Goal: Task Accomplishment & Management: Manage account settings

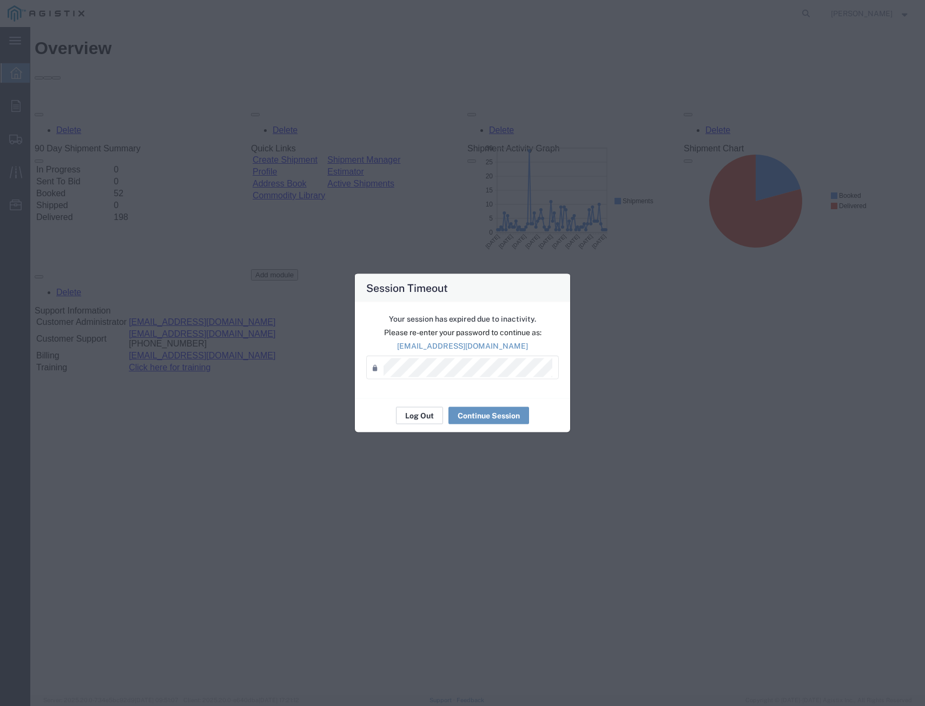
click at [419, 422] on button "Log Out" at bounding box center [419, 415] width 47 height 17
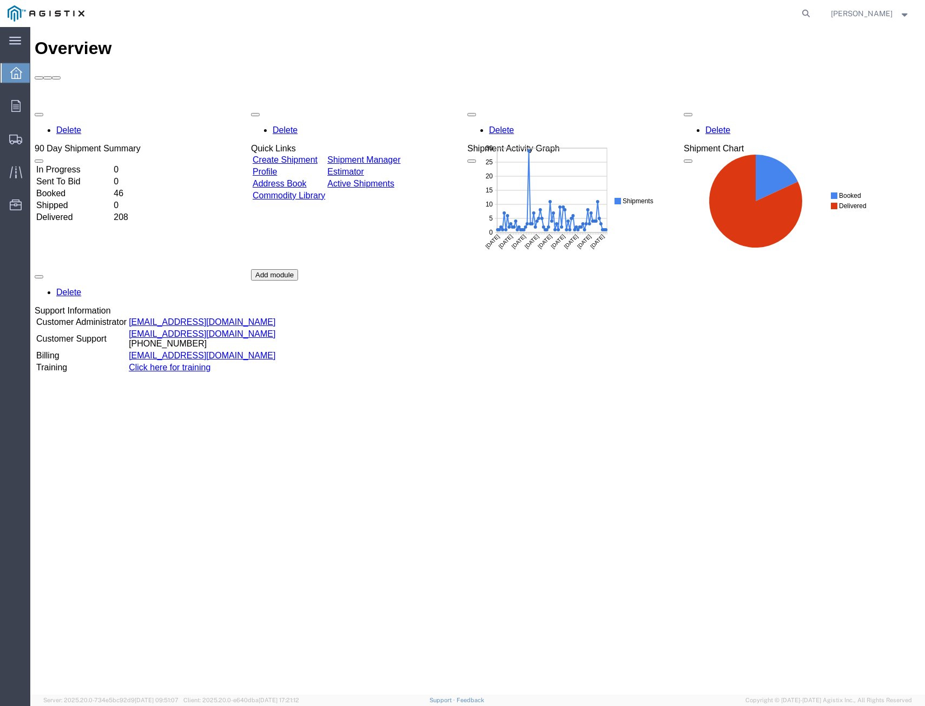
click at [787, 10] on agx-global-search at bounding box center [642, 13] width 346 height 27
click at [801, 12] on icon at bounding box center [805, 13] width 15 height 15
click at [766, 19] on input "search" at bounding box center [633, 14] width 329 height 26
drag, startPoint x: 503, startPoint y: 13, endPoint x: 353, endPoint y: 15, distance: 150.4
click at [353, 15] on div "410726 Sorry, no exact match found Try to find items starting with 410726 Try t…" at bounding box center [453, 13] width 723 height 27
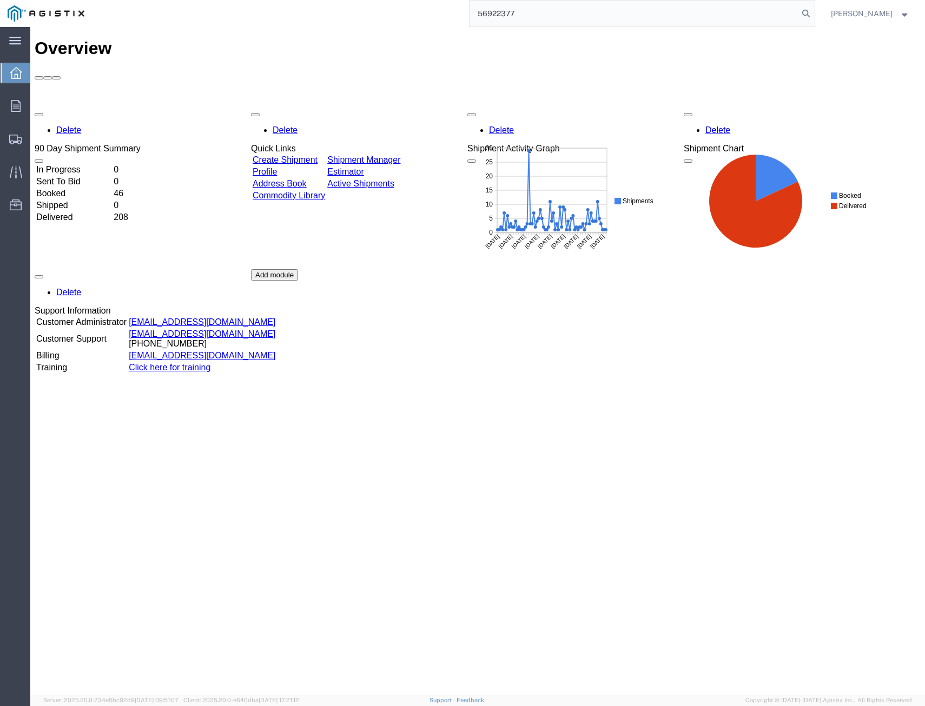
type input "56922377"
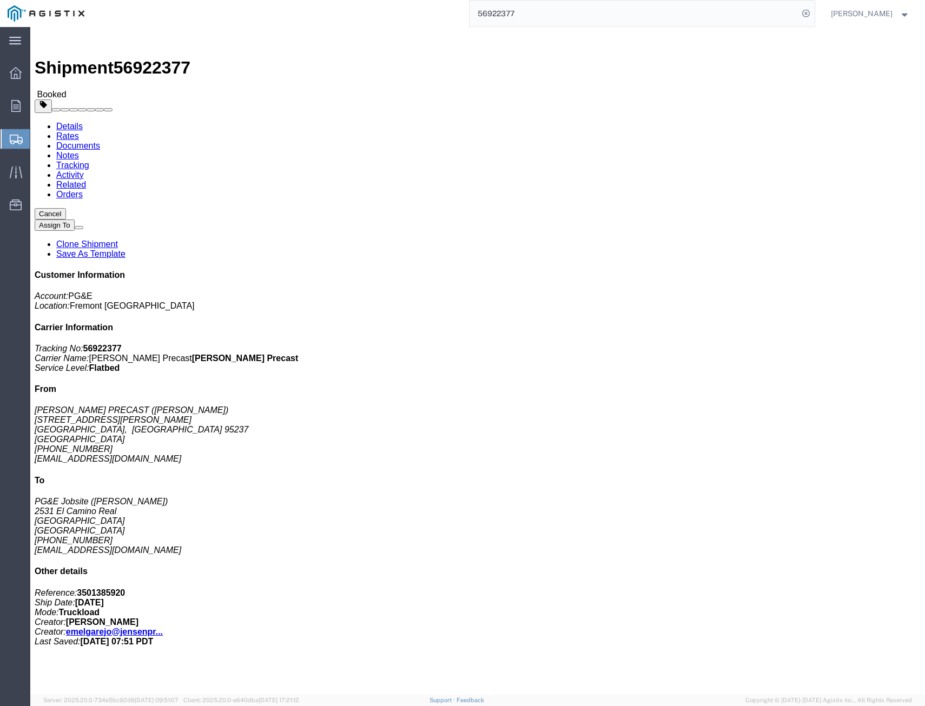
click link "Tracking"
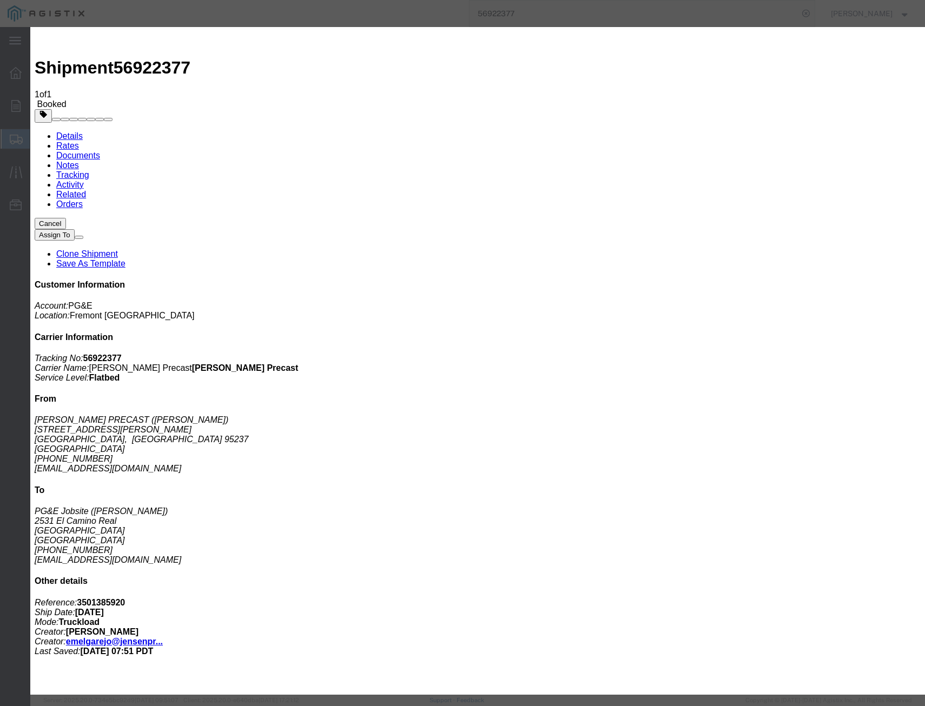
type input "[DATE]"
select select "DELIVRED"
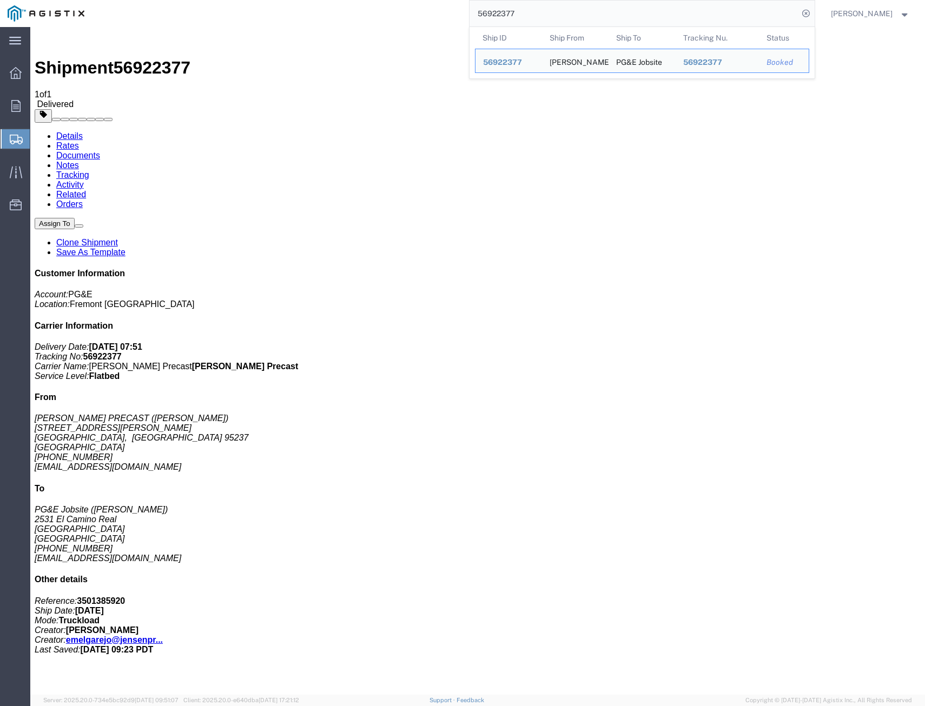
drag, startPoint x: 499, startPoint y: 10, endPoint x: 249, endPoint y: -9, distance: 251.1
click at [249, 0] on html "main_menu Created with Sketch. Collapse Menu Overview Orders Shipments Shipment…" at bounding box center [462, 353] width 925 height 706
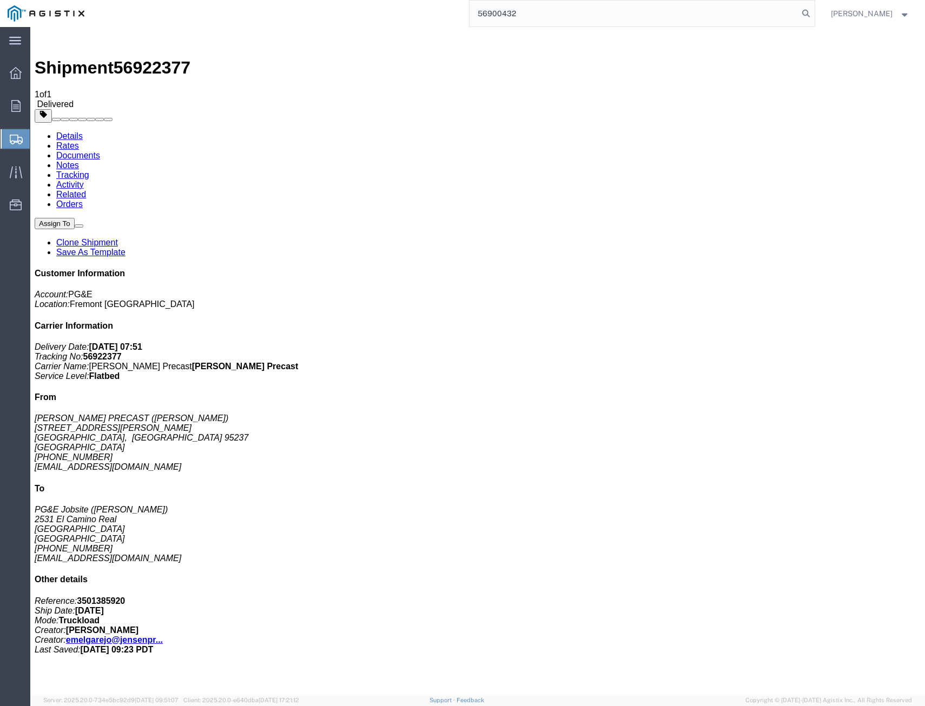
type input "56900432"
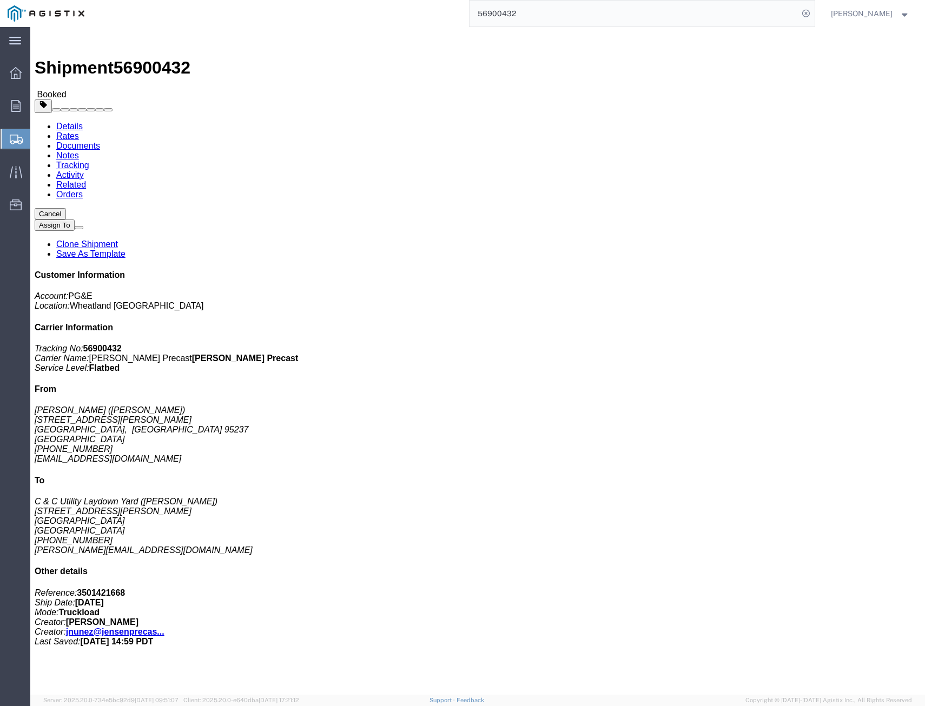
click link "Tracking"
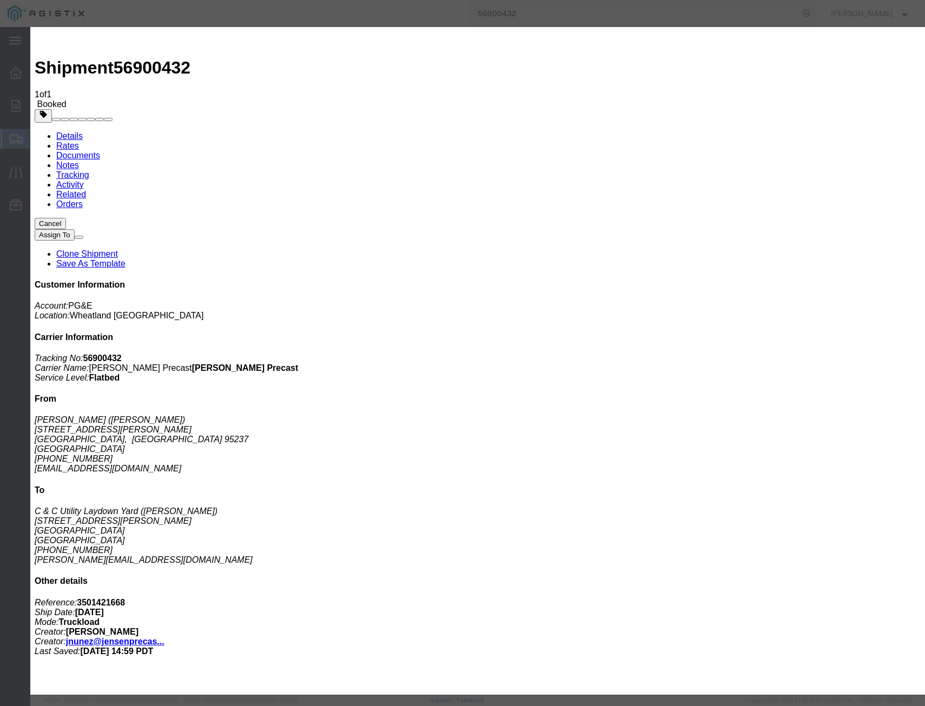
type input "[DATE]"
select select "DELIVRED"
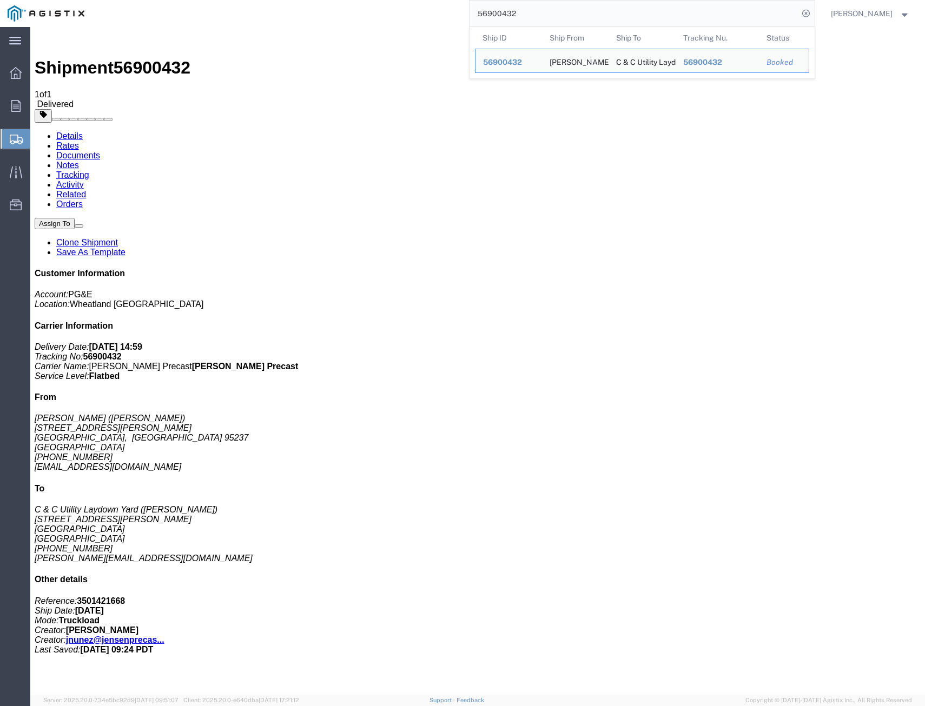
drag, startPoint x: 525, startPoint y: 11, endPoint x: 307, endPoint y: -23, distance: 221.0
click at [307, 0] on html "main_menu Created with Sketch. Collapse Menu Overview Orders Shipments Shipment…" at bounding box center [462, 353] width 925 height 706
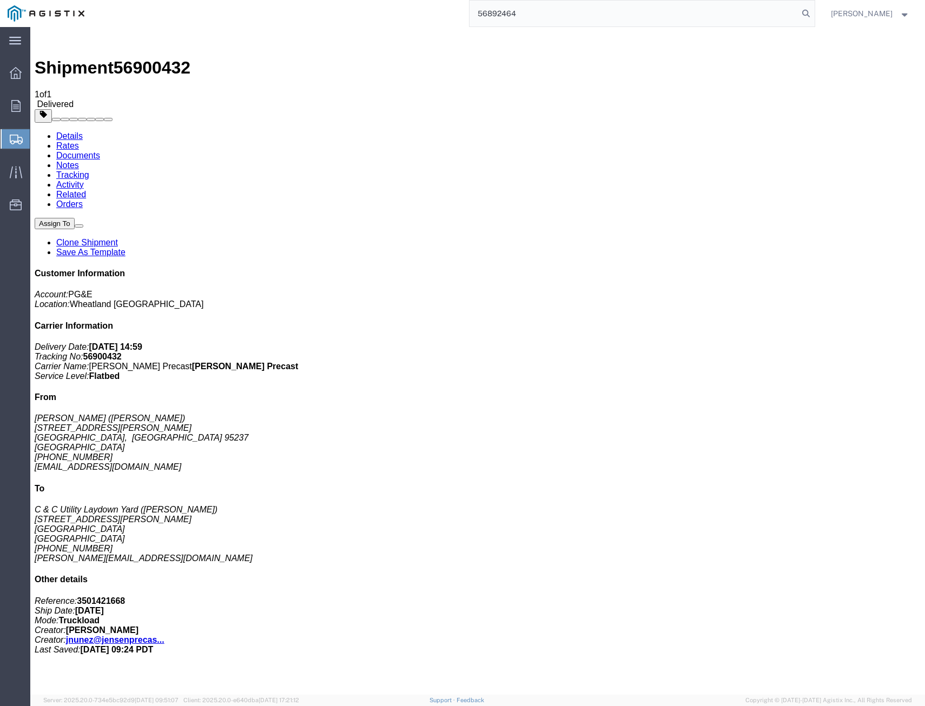
type input "56892464"
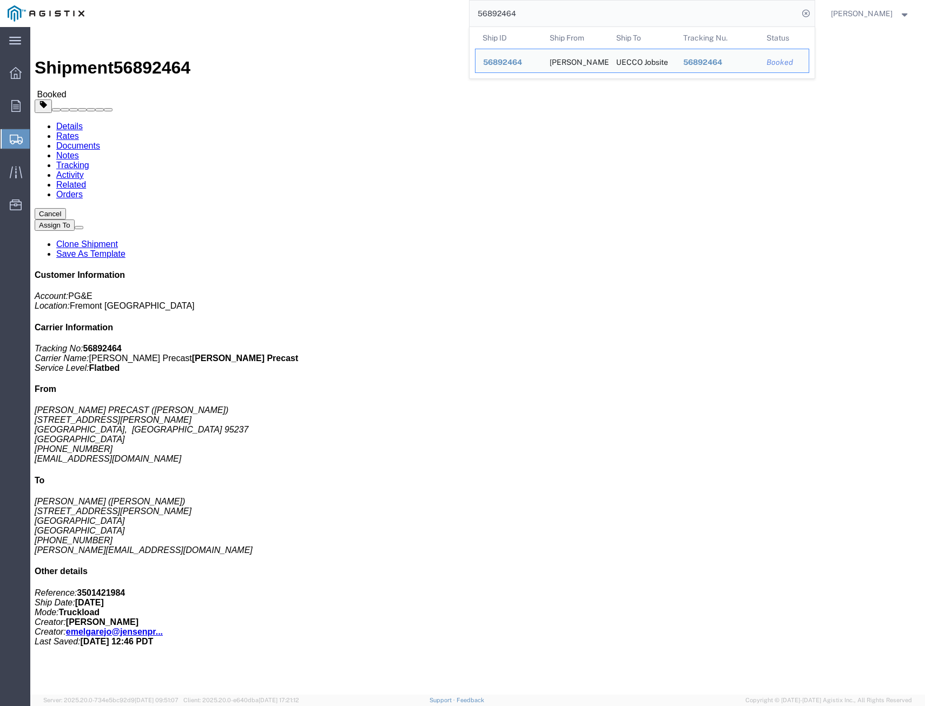
click h4 "Routing & Vehicle Information"
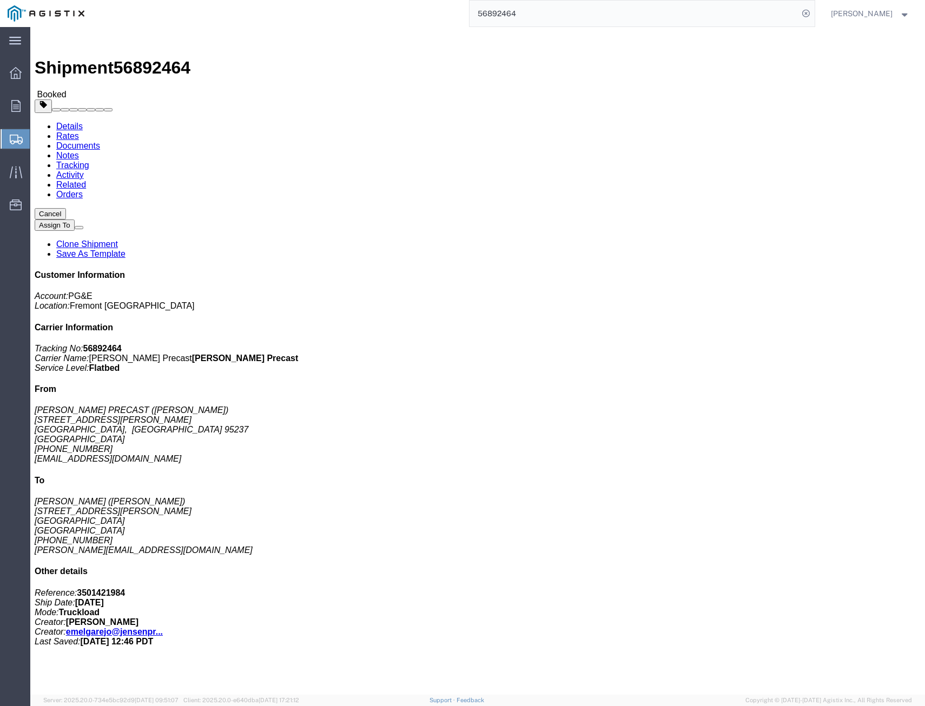
click link "Tracking"
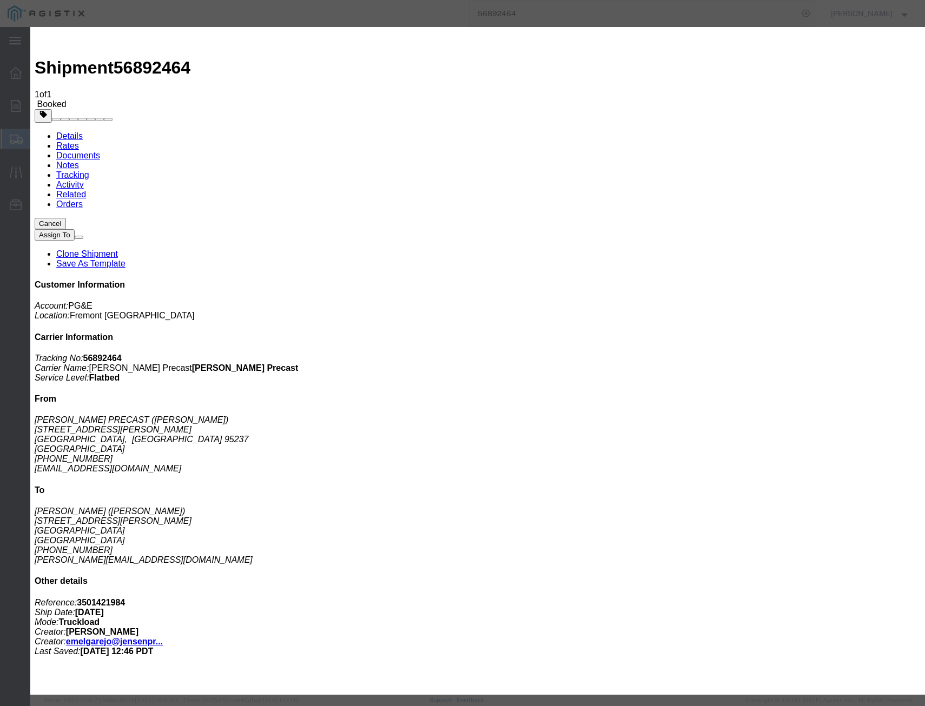
type input "[DATE]"
select select "DELIVRED"
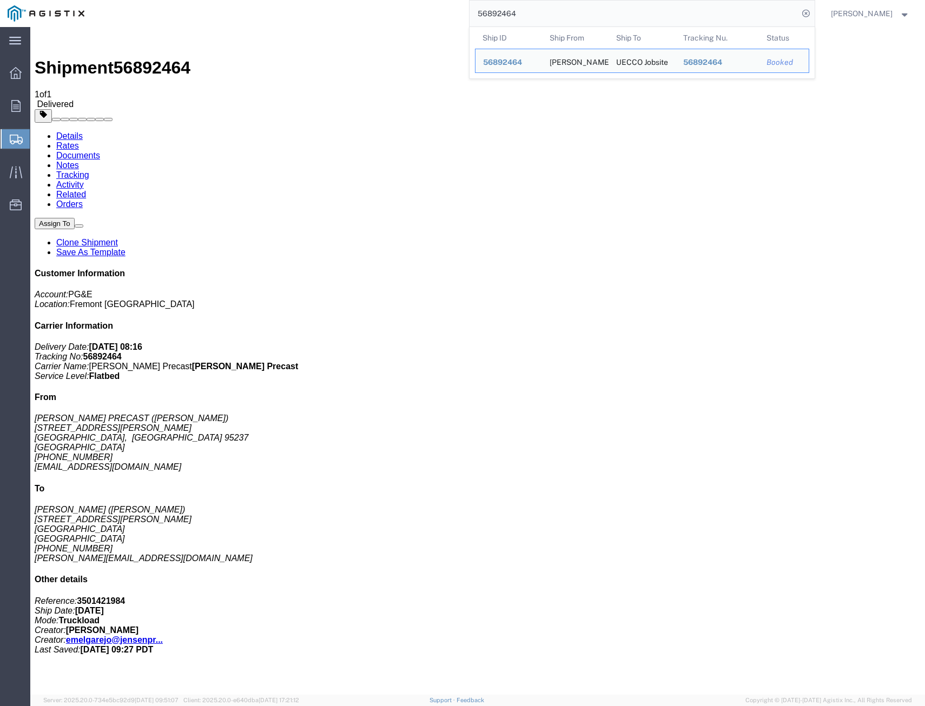
drag, startPoint x: 332, startPoint y: 1, endPoint x: 235, endPoint y: -1, distance: 96.8
click at [235, 0] on html "main_menu Created with Sketch. Collapse Menu Overview Orders Shipments Shipment…" at bounding box center [462, 353] width 925 height 706
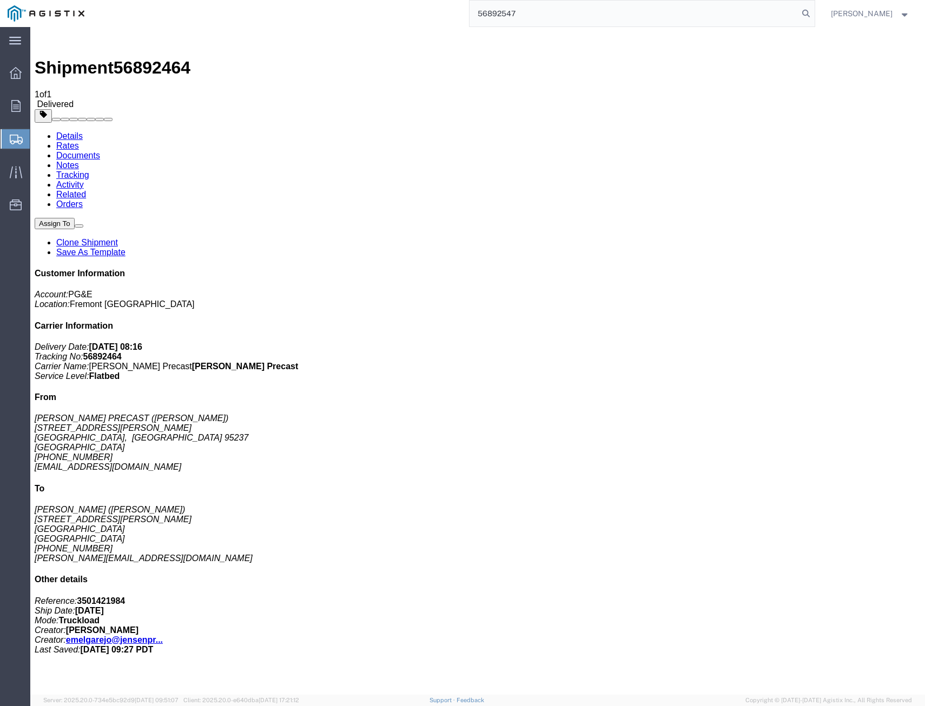
type input "56892547"
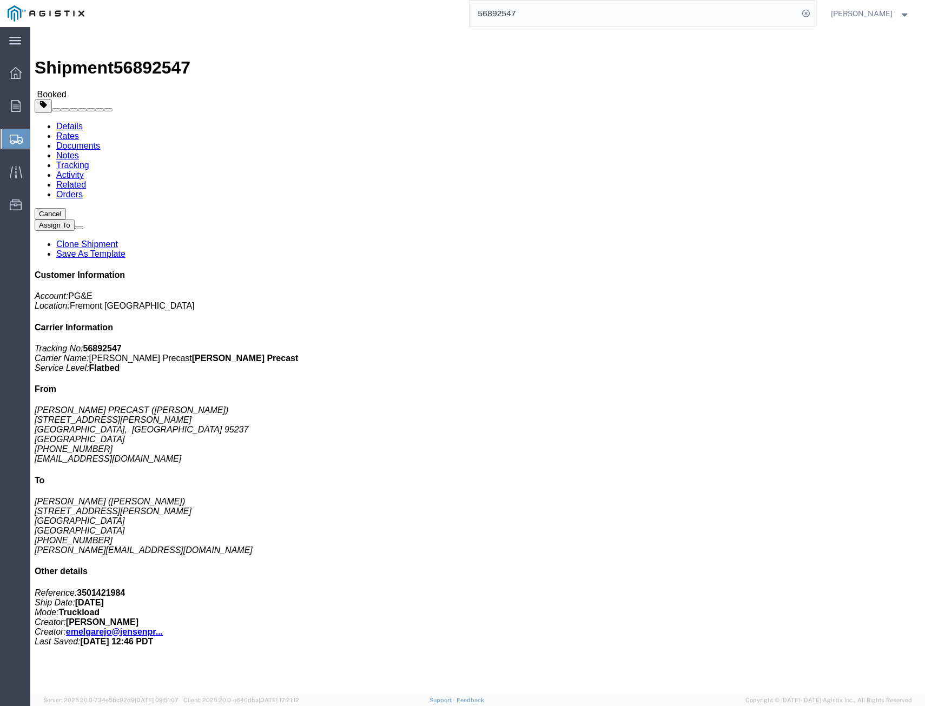
click link "Tracking"
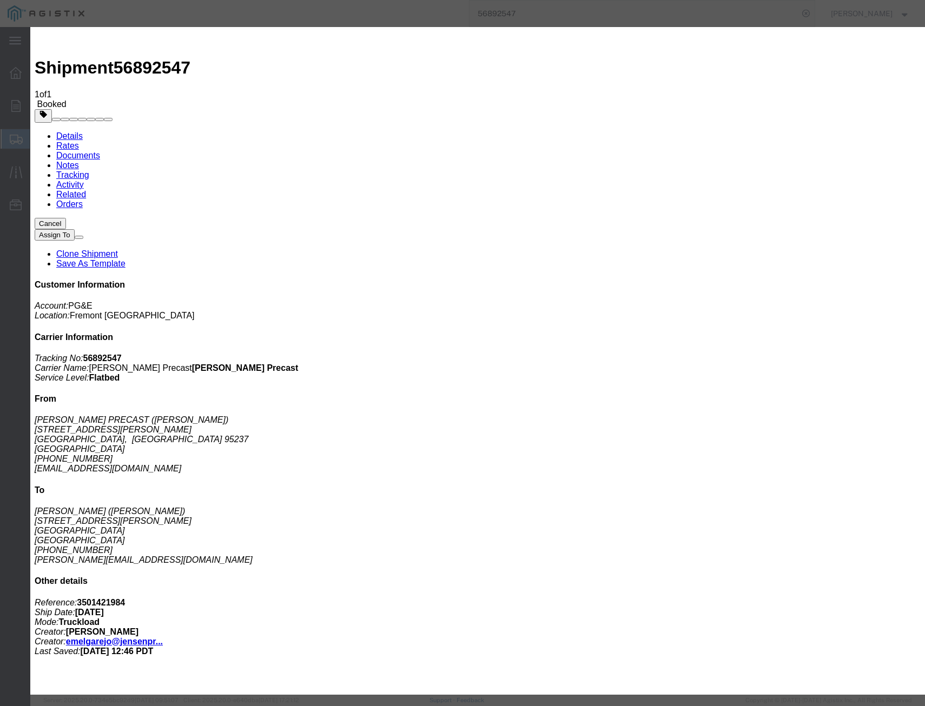
type input "[DATE]"
select select "DELIVRED"
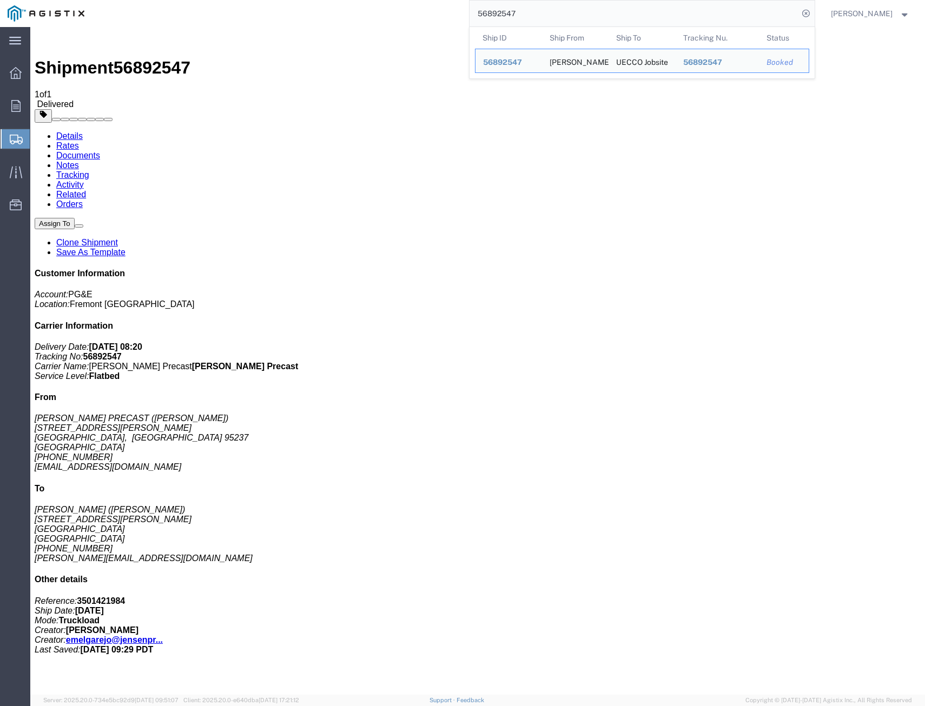
drag, startPoint x: 558, startPoint y: 18, endPoint x: 270, endPoint y: -14, distance: 289.4
click at [270, 0] on html "main_menu Created with Sketch. Collapse Menu Overview Orders Shipments Shipment…" at bounding box center [462, 353] width 925 height 706
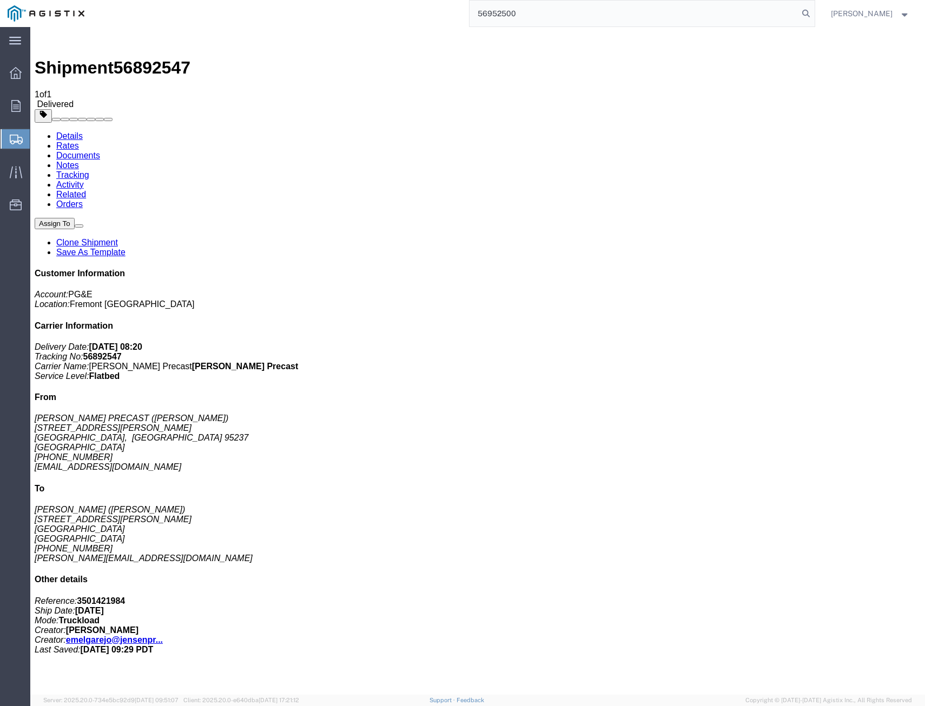
type input "56952500"
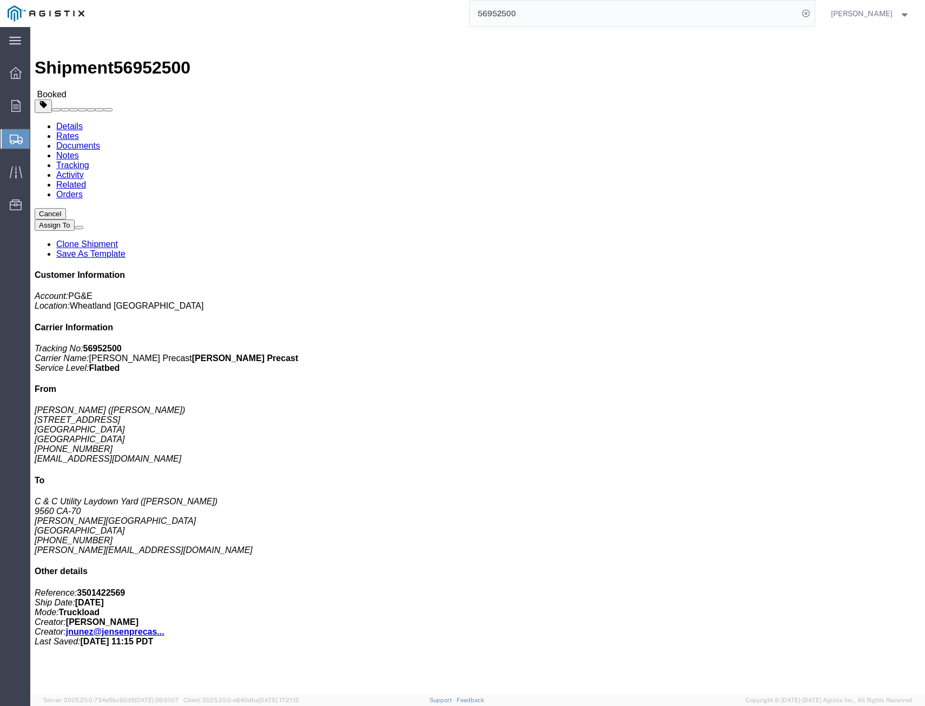
click link "Tracking"
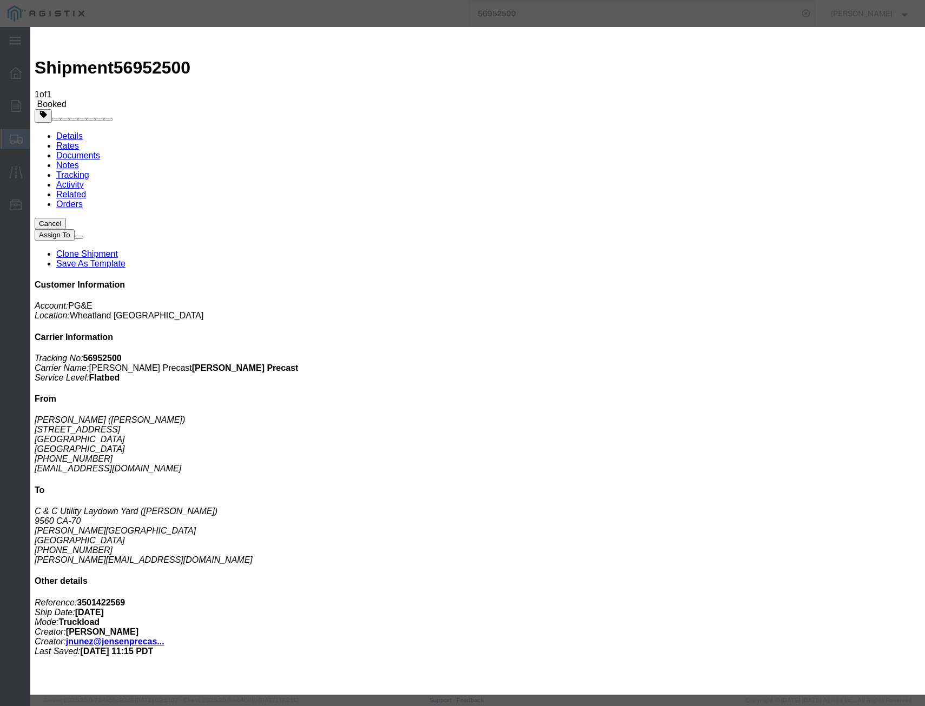
drag, startPoint x: 290, startPoint y: 135, endPoint x: 302, endPoint y: 141, distance: 12.8
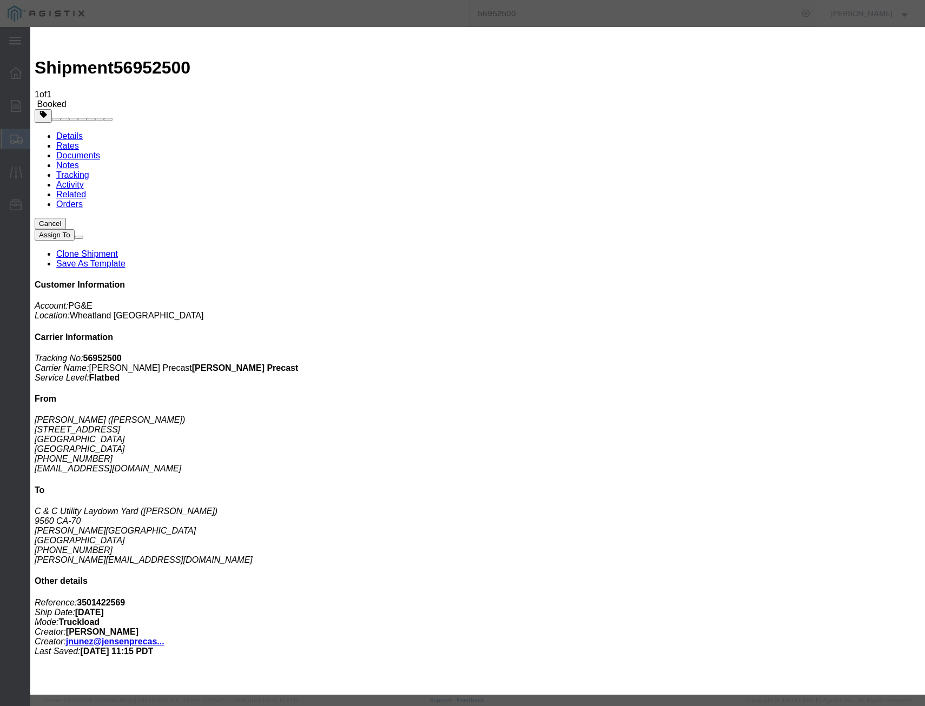
type input "[DATE]"
select select "DELIVRED"
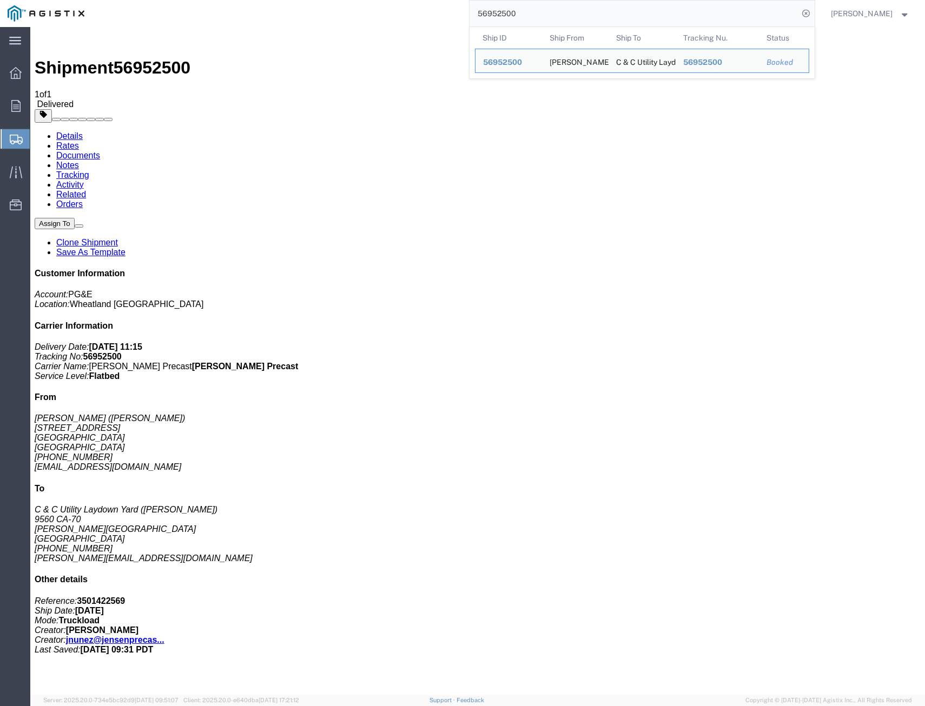
drag, startPoint x: 529, startPoint y: 5, endPoint x: 249, endPoint y: -42, distance: 283.4
click at [249, 0] on html "main_menu Created with Sketch. Collapse Menu Overview Orders Shipments Shipment…" at bounding box center [462, 353] width 925 height 706
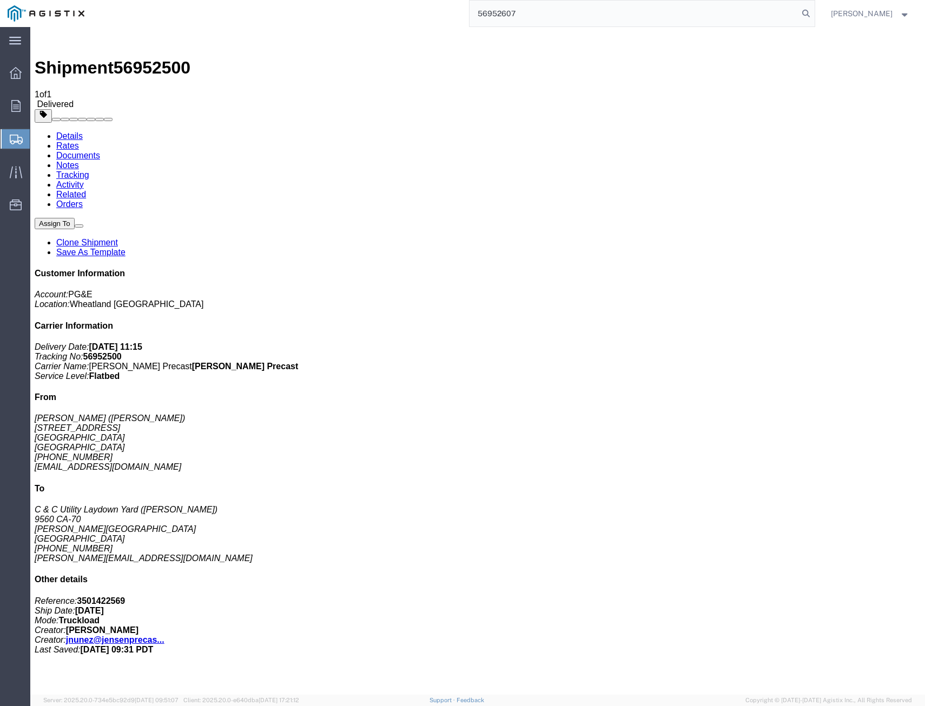
type input "56952607"
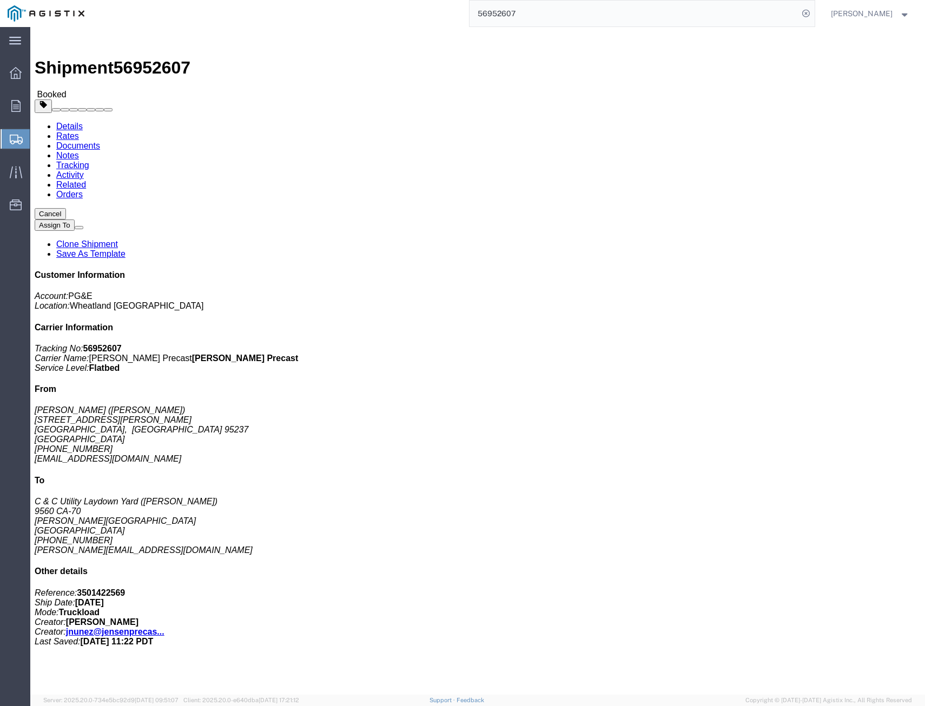
click link "Tracking"
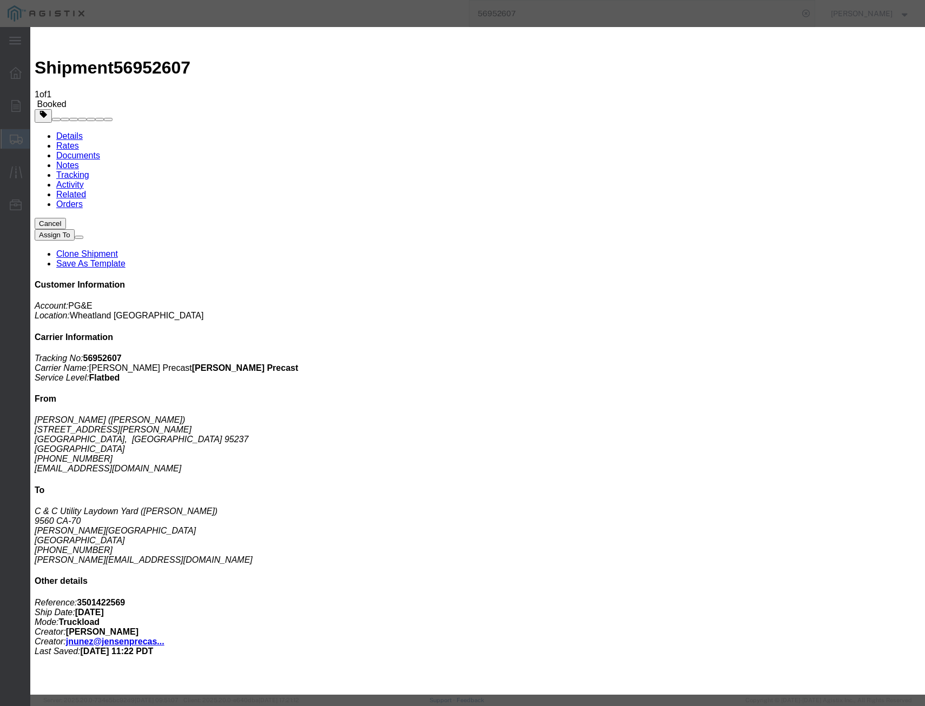
type input "[DATE]"
select select "DELIVRED"
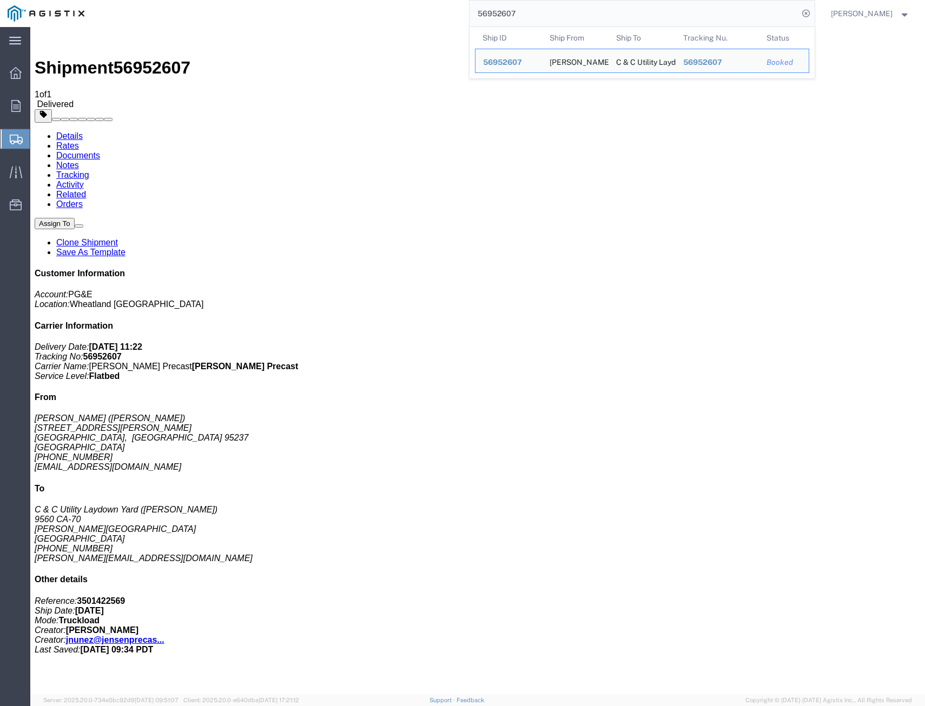
drag, startPoint x: 580, startPoint y: 12, endPoint x: 443, endPoint y: -12, distance: 139.4
click at [443, 0] on html "main_menu Created with Sketch. Collapse Menu Overview Orders Shipments Shipment…" at bounding box center [462, 353] width 925 height 706
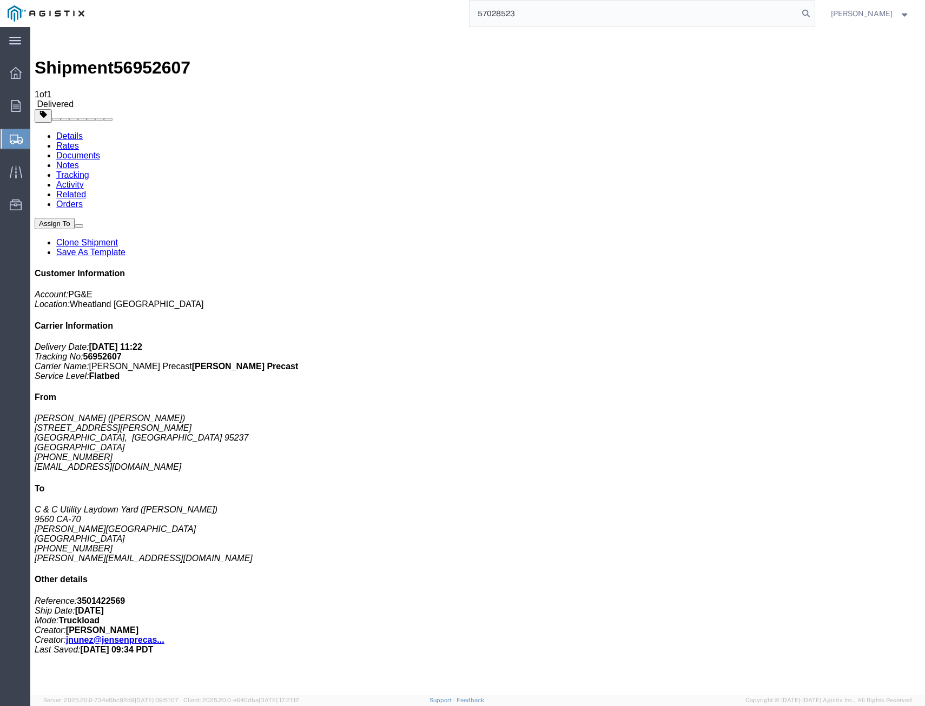
type input "57028523"
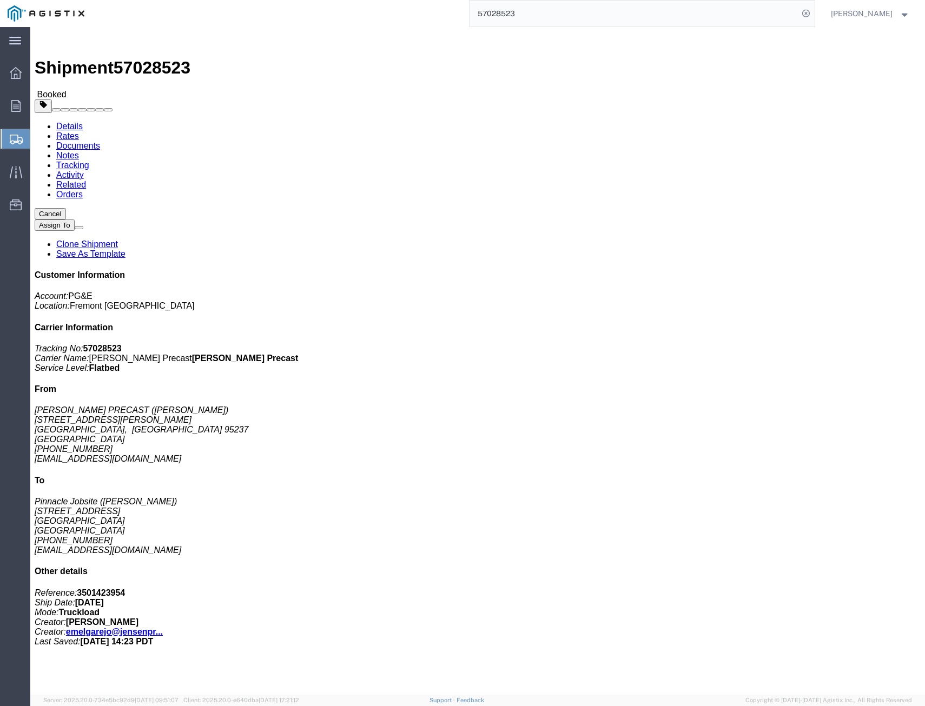
click link "Tracking"
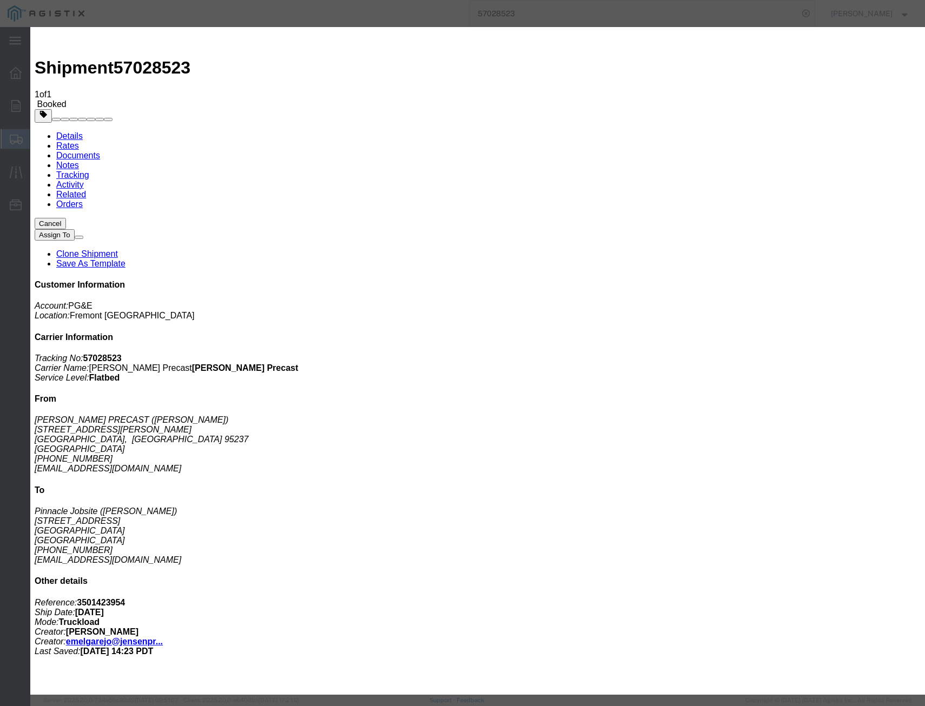
type input "[DATE]"
select select "DELIVRED"
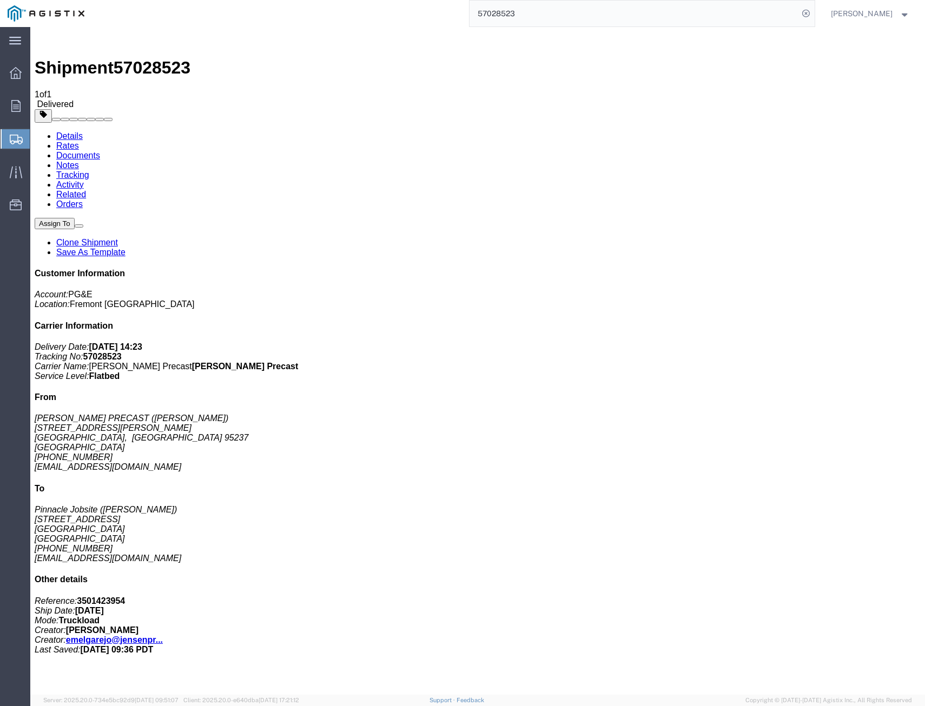
drag, startPoint x: 529, startPoint y: 22, endPoint x: 201, endPoint y: -13, distance: 330.1
click at [201, 0] on html "main_menu Created with Sketch. Collapse Menu Overview Orders Shipments Shipment…" at bounding box center [462, 353] width 925 height 706
type input "57039677"
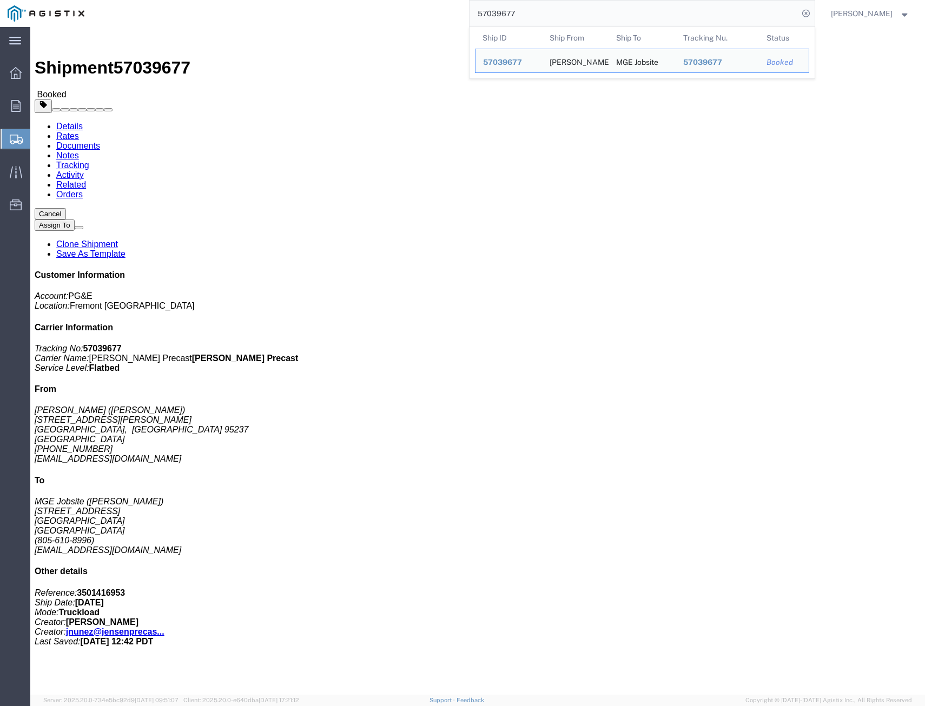
click link "Tracking"
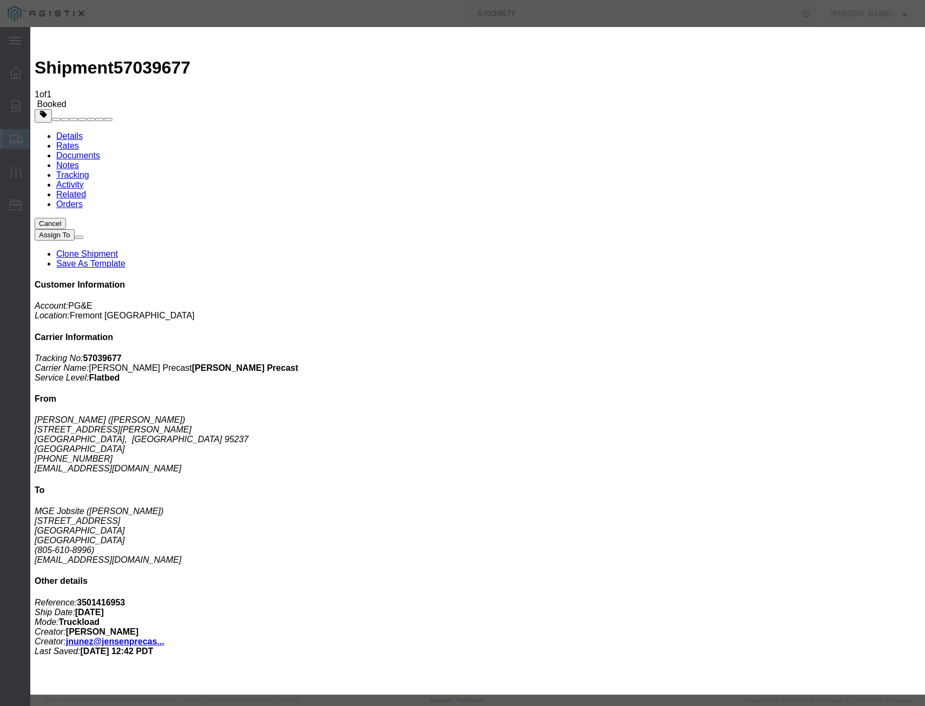
type input "[DATE]"
select select "DELIVRED"
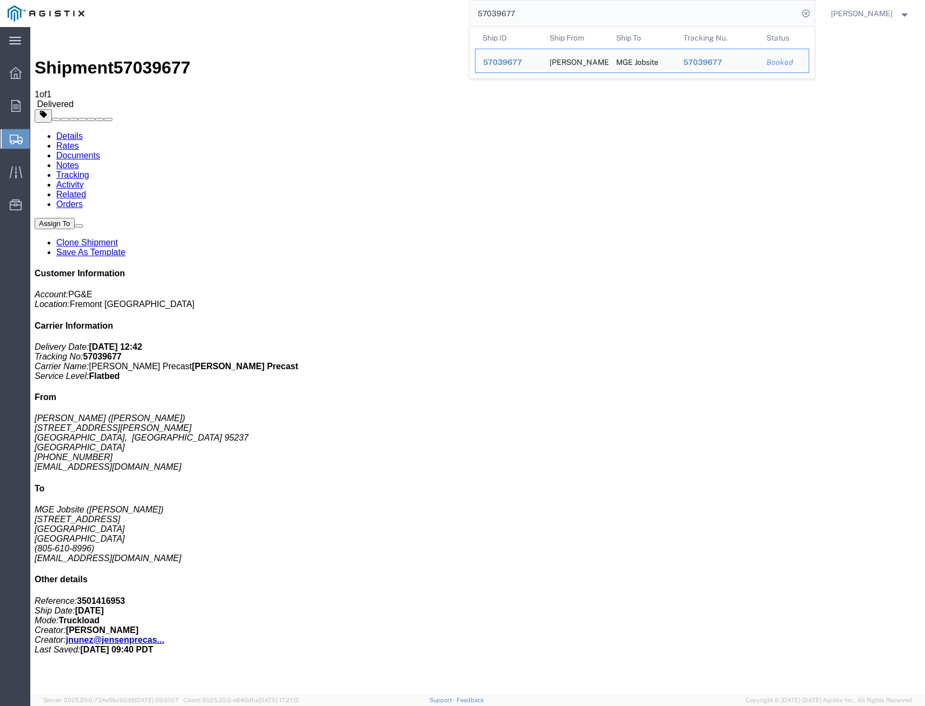
drag, startPoint x: 496, startPoint y: 10, endPoint x: 162, endPoint y: -29, distance: 336.5
click at [162, 0] on html "main_menu Created with Sketch. Collapse Menu Overview Orders Shipments Shipment…" at bounding box center [462, 353] width 925 height 706
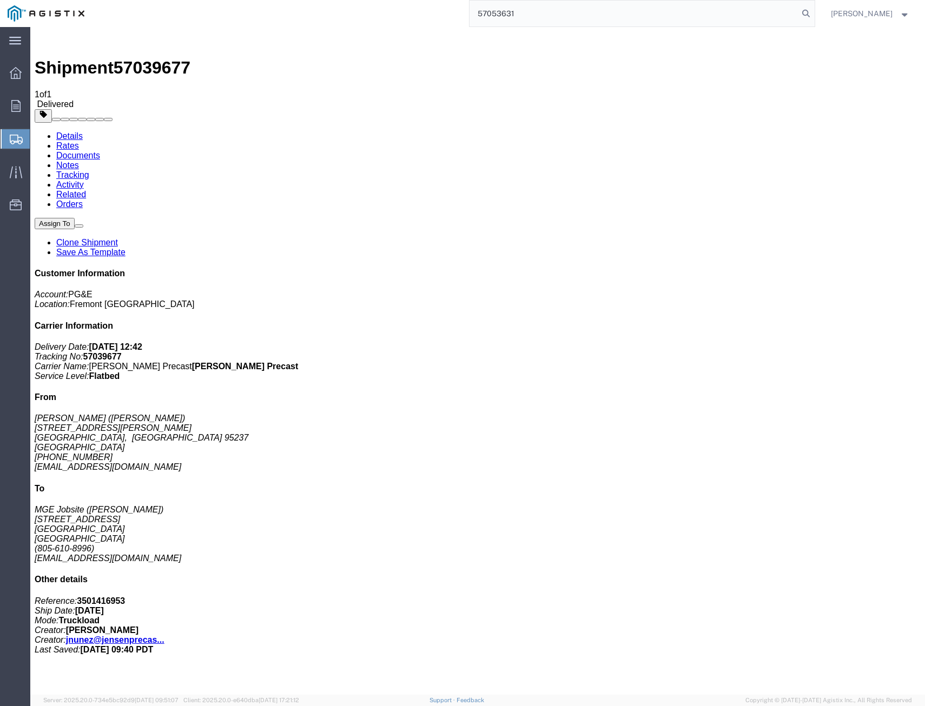
type input "57053631"
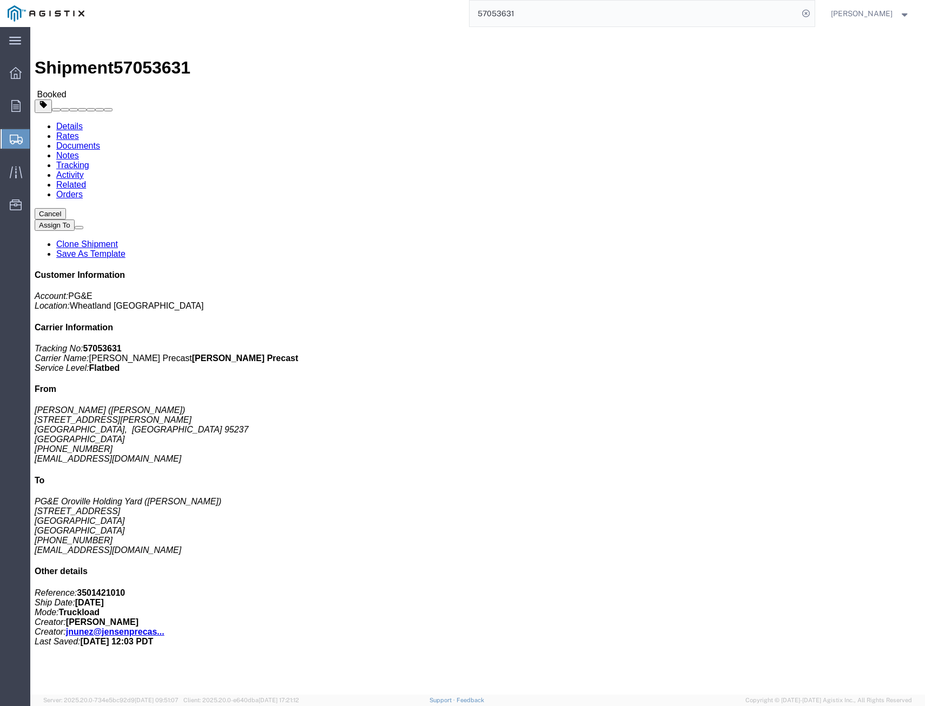
click link "Tracking"
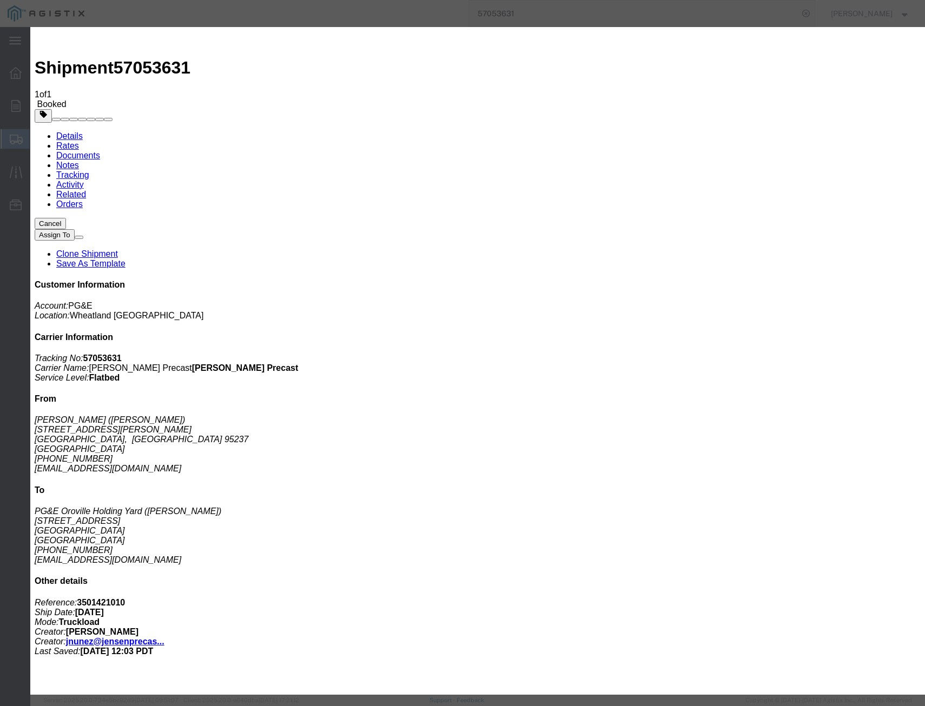
select select "DELIVRED"
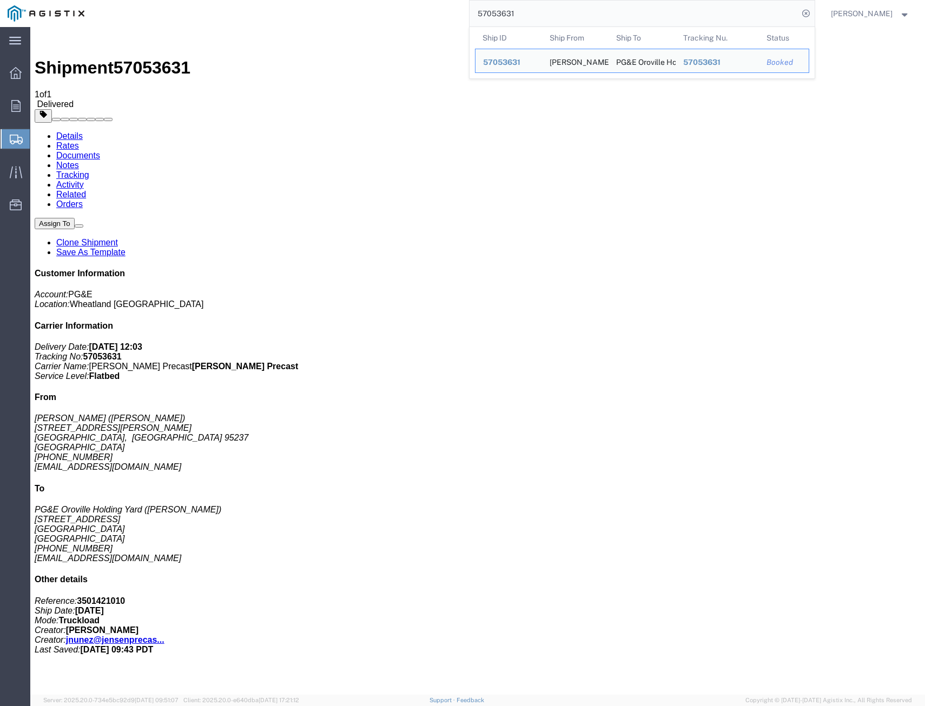
drag, startPoint x: 546, startPoint y: 21, endPoint x: 299, endPoint y: -2, distance: 248.2
click at [299, 0] on html "main_menu Created with Sketch. Collapse Menu Overview Orders Shipments Shipment…" at bounding box center [462, 353] width 925 height 706
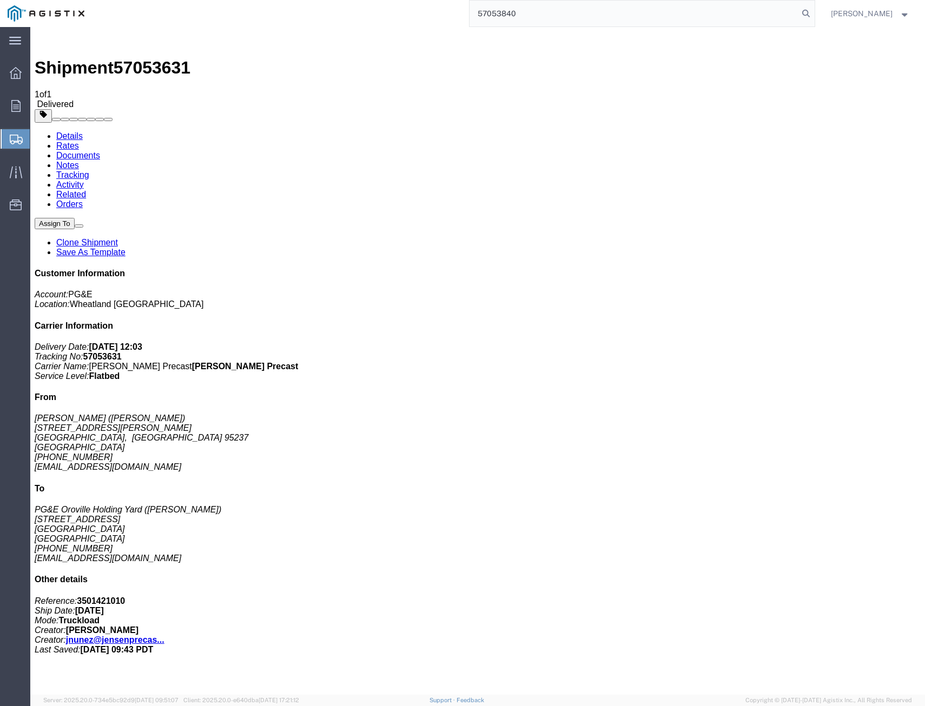
type input "57053840"
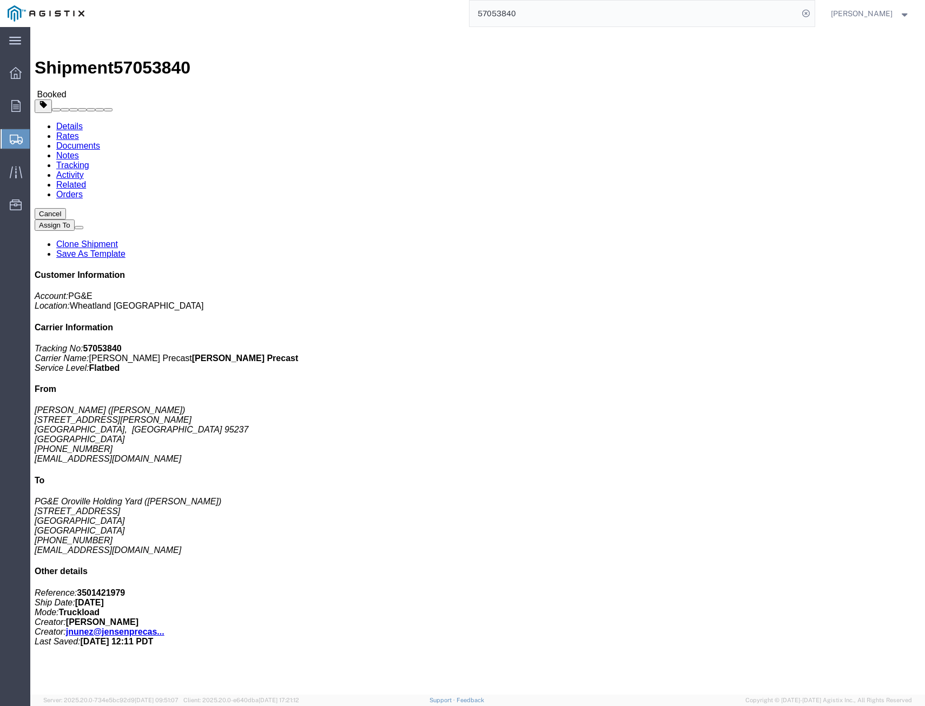
click link "Tracking"
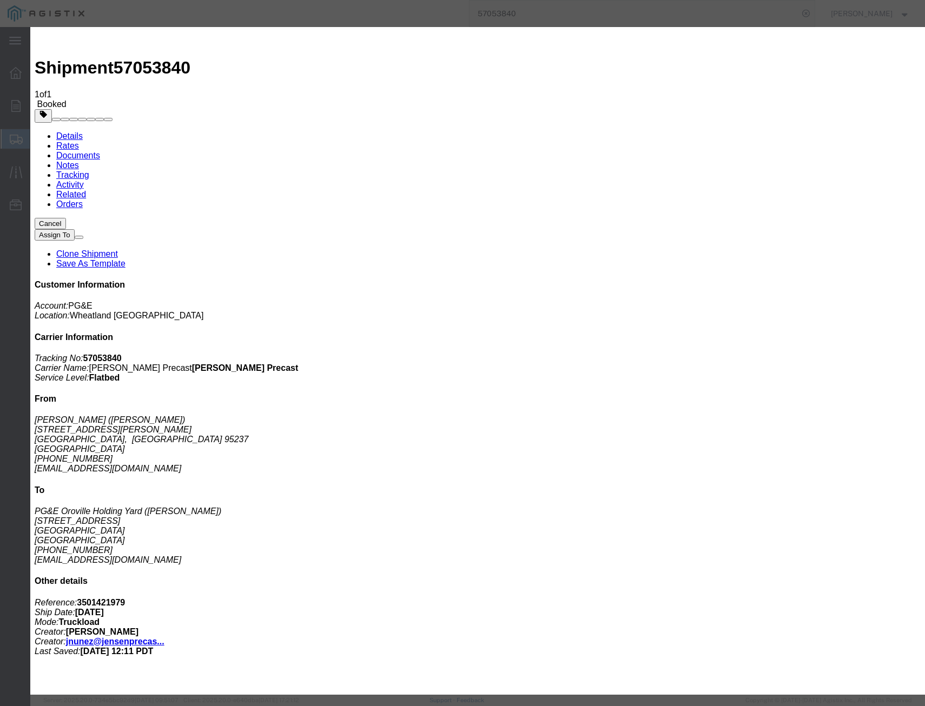
type input "[DATE]"
select select "DELIVRED"
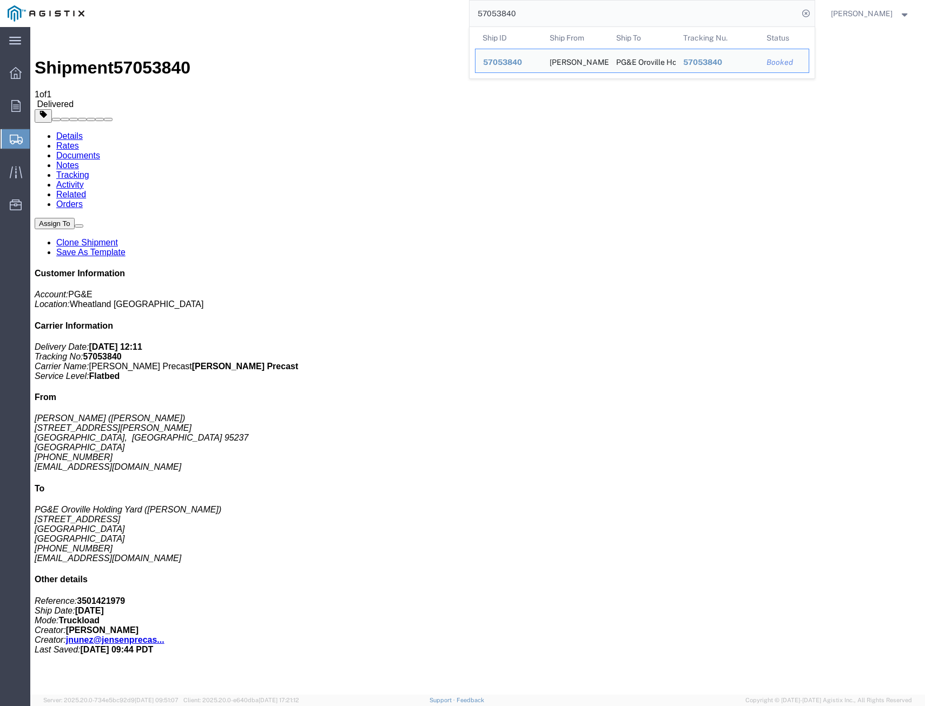
drag, startPoint x: 578, startPoint y: 18, endPoint x: 259, endPoint y: -8, distance: 320.1
click at [259, 0] on html "main_menu Created with Sketch. Collapse Menu Overview Orders Shipments Shipment…" at bounding box center [462, 353] width 925 height 706
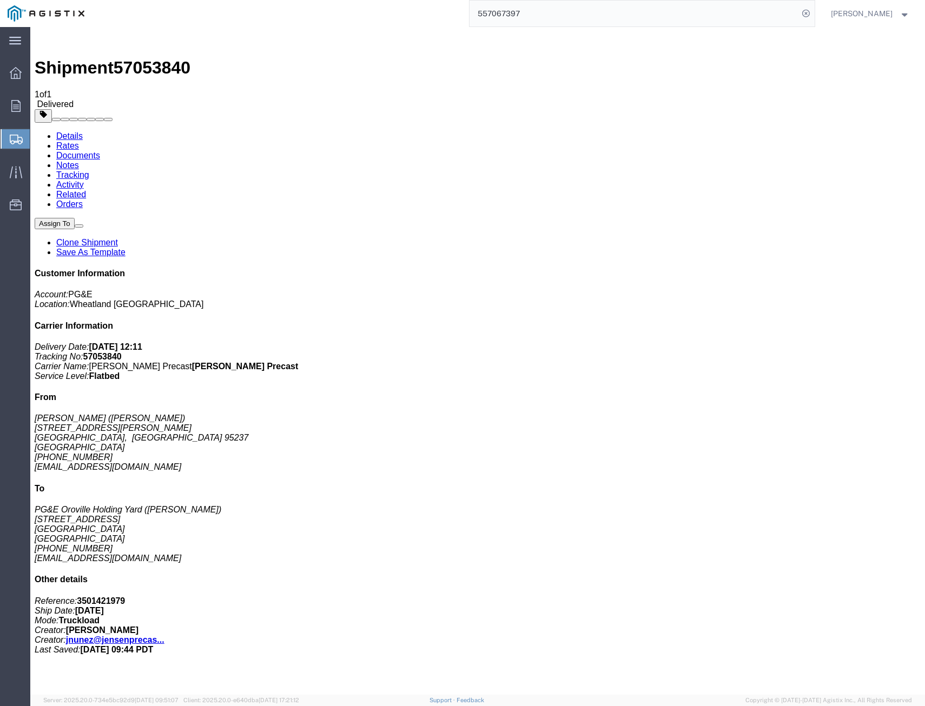
click at [672, 16] on input "557067397" at bounding box center [633, 14] width 329 height 26
drag, startPoint x: 563, startPoint y: 18, endPoint x: 362, endPoint y: -9, distance: 202.5
click at [362, 0] on html "main_menu Created with Sketch. Collapse Menu Overview Orders Shipments Shipment…" at bounding box center [462, 353] width 925 height 706
type input "414777"
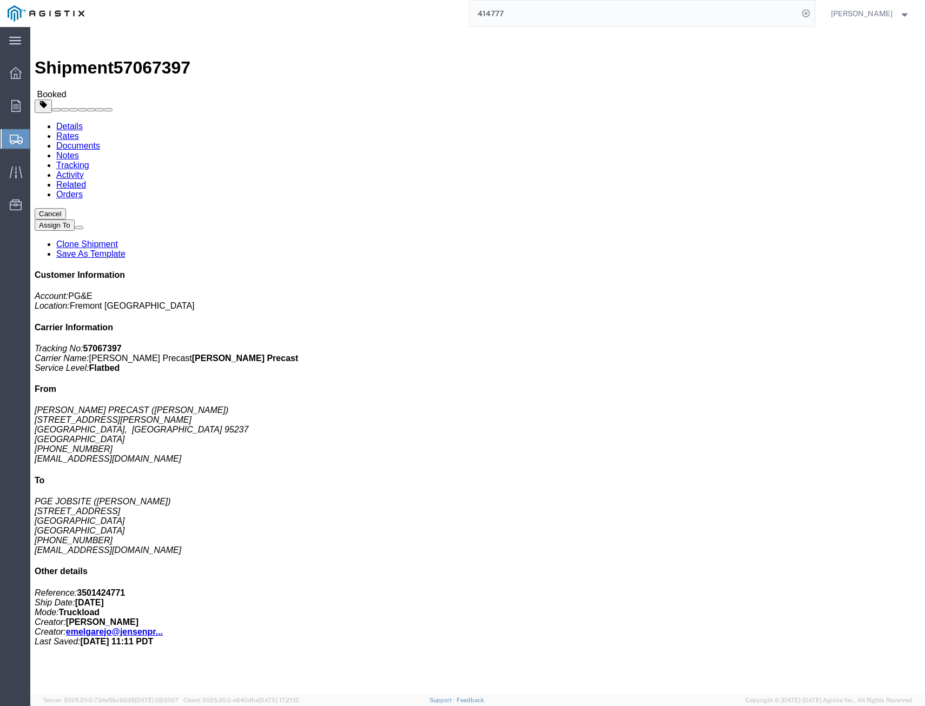
click link "Tracking"
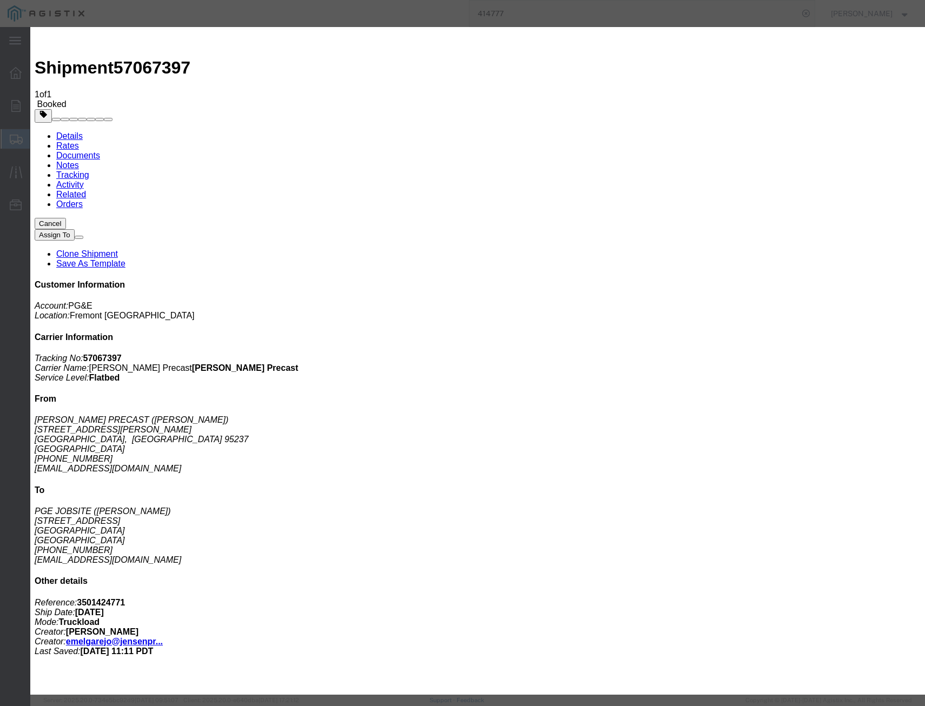
type input "[DATE]"
select select "DELIVRED"
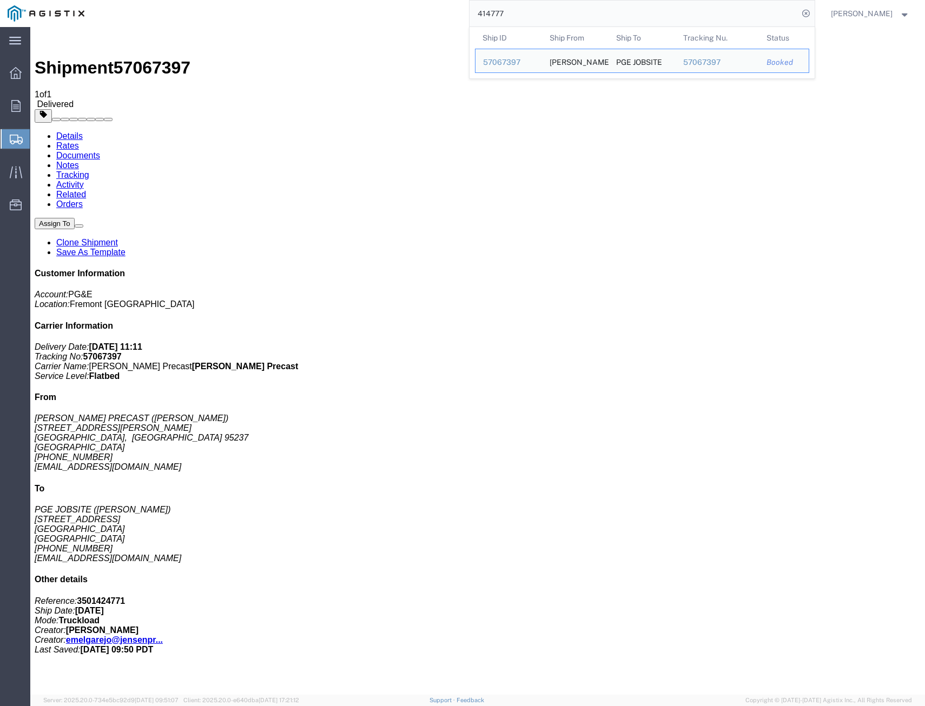
drag, startPoint x: 450, startPoint y: -10, endPoint x: 383, endPoint y: -17, distance: 67.5
click at [383, 0] on html "main_menu Created with Sketch. Collapse Menu Overview Orders Shipments Shipment…" at bounding box center [462, 353] width 925 height 706
click at [560, 15] on input "410726" at bounding box center [633, 14] width 329 height 26
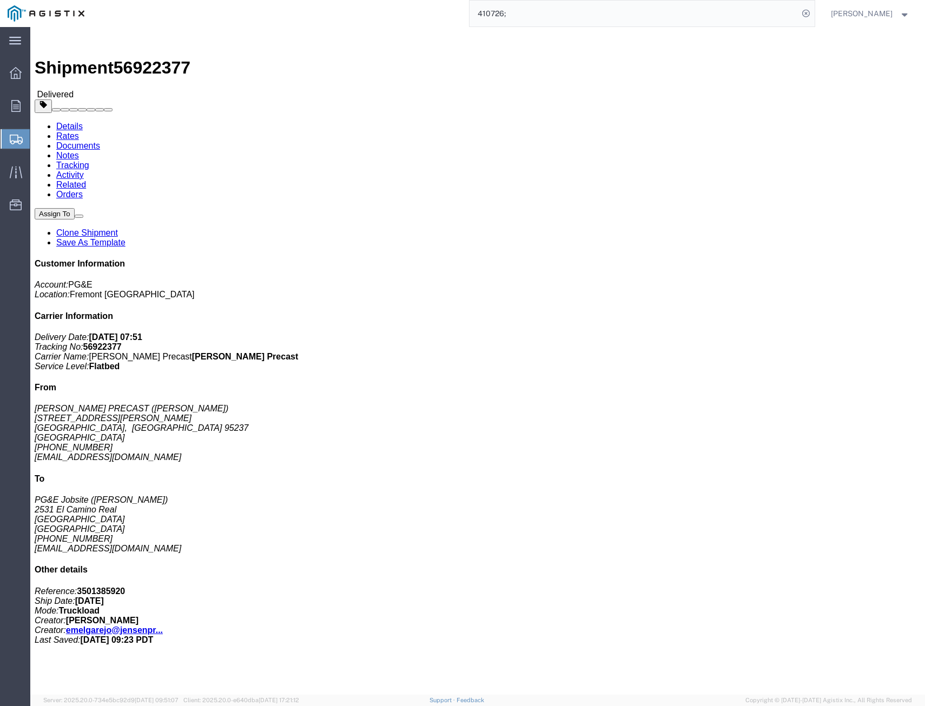
drag, startPoint x: 539, startPoint y: 15, endPoint x: 364, endPoint y: 2, distance: 175.2
click at [364, 2] on div "410726;" at bounding box center [453, 13] width 723 height 27
drag, startPoint x: 519, startPoint y: 13, endPoint x: 342, endPoint y: 8, distance: 176.4
click at [342, 8] on div "410758" at bounding box center [453, 13] width 723 height 27
click at [555, 18] on input "410931" at bounding box center [633, 14] width 329 height 26
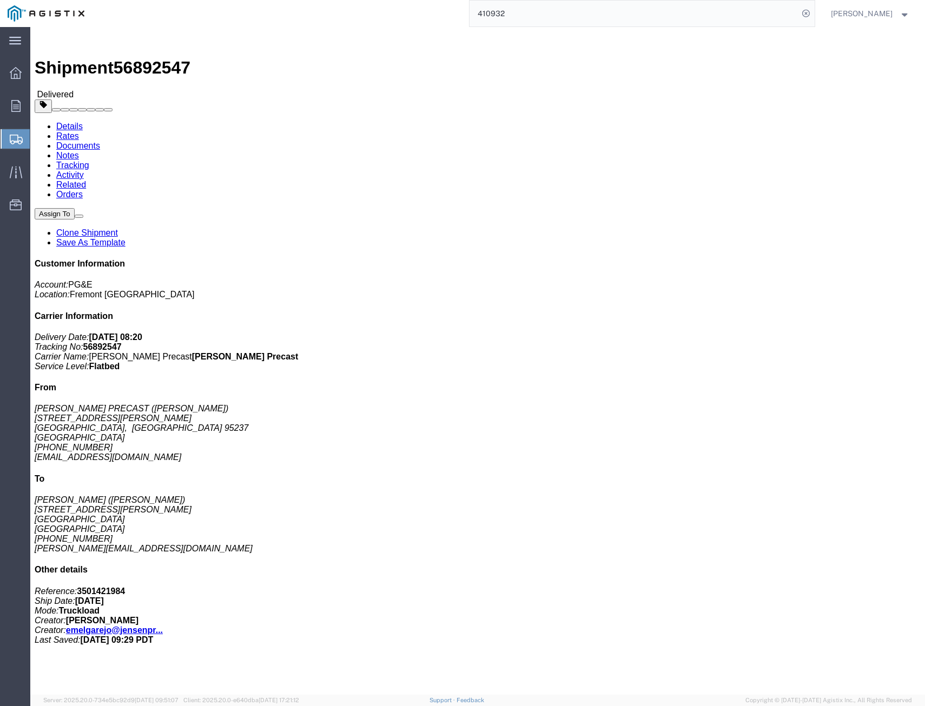
drag, startPoint x: 415, startPoint y: 4, endPoint x: 380, endPoint y: 4, distance: 35.7
click at [386, 4] on div "410932" at bounding box center [453, 13] width 723 height 27
type input "1"
click at [638, 25] on input "412000" at bounding box center [633, 14] width 329 height 26
drag, startPoint x: 524, startPoint y: 21, endPoint x: 434, endPoint y: 15, distance: 90.5
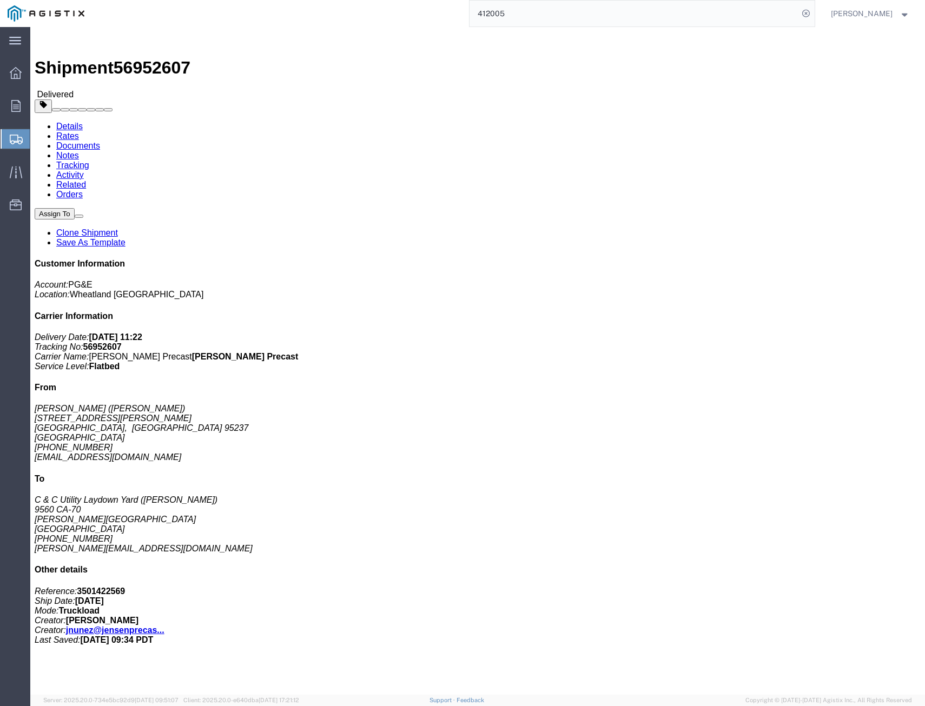
click at [434, 16] on div "412005" at bounding box center [453, 13] width 723 height 27
drag, startPoint x: 581, startPoint y: 11, endPoint x: 312, endPoint y: -14, distance: 270.5
click at [312, 0] on html "main_menu Created with Sketch. Collapse Menu Overview Orders Shipments Shipment…" at bounding box center [462, 353] width 925 height 706
drag, startPoint x: 528, startPoint y: 11, endPoint x: 345, endPoint y: -5, distance: 184.0
click at [345, 0] on html "main_menu Created with Sketch. Collapse Menu Overview Orders Shipments Shipment…" at bounding box center [462, 353] width 925 height 706
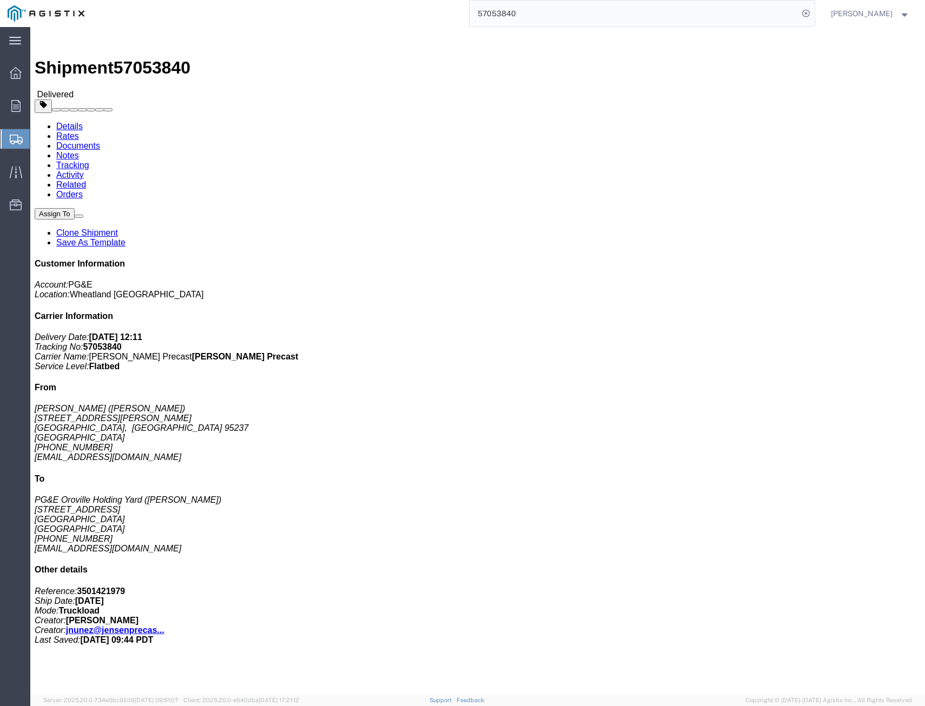
drag, startPoint x: 597, startPoint y: 21, endPoint x: 266, endPoint y: 5, distance: 331.9
click at [266, 4] on div "57053840" at bounding box center [453, 13] width 723 height 27
type input "57067397"
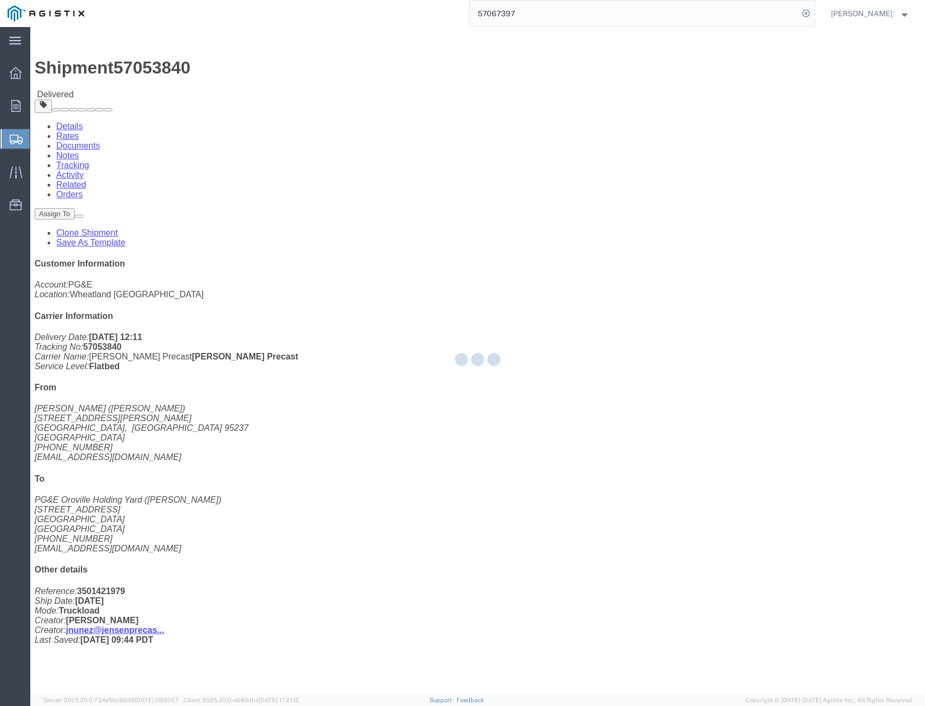
click at [586, 14] on input "57067397" at bounding box center [633, 14] width 329 height 26
